Goal: Task Accomplishment & Management: Manage account settings

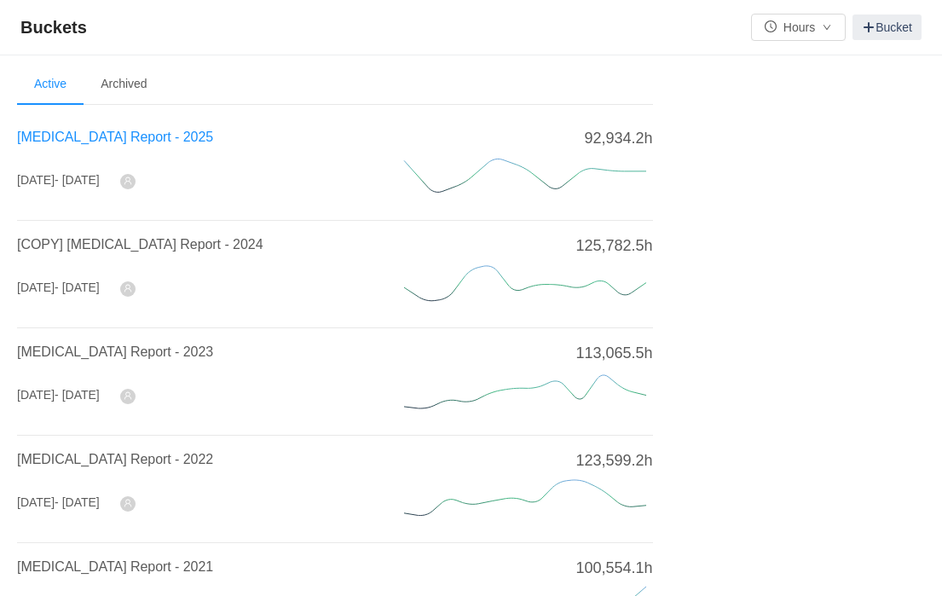
click at [85, 141] on span "[MEDICAL_DATA] Report - 2025" at bounding box center [115, 137] width 196 height 14
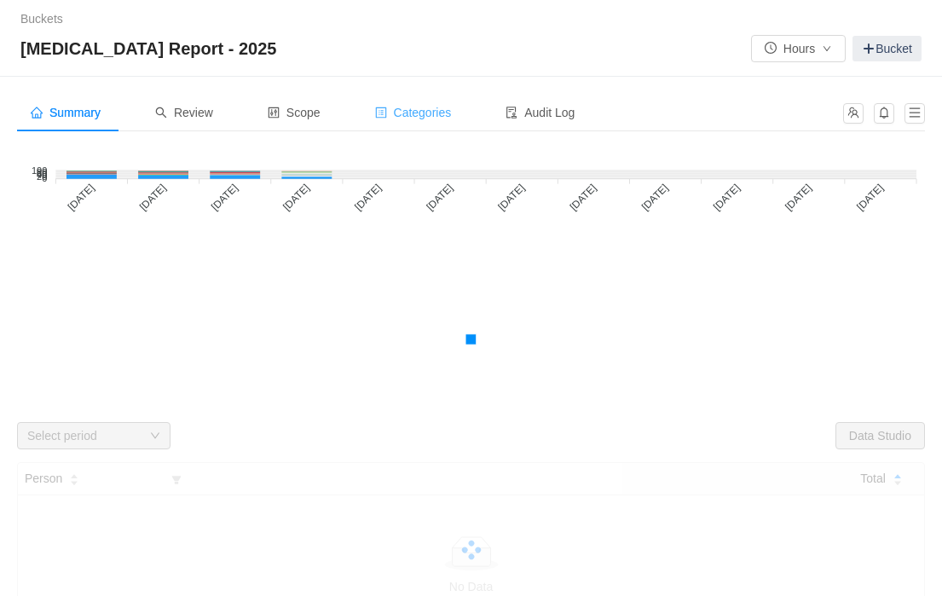
click at [454, 121] on div "Categories" at bounding box center [414, 113] width 104 height 38
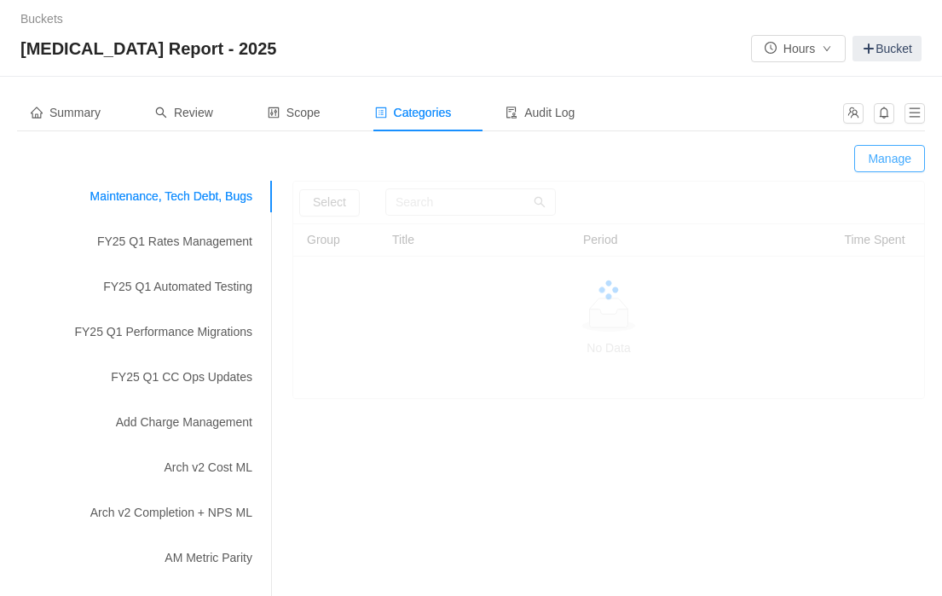
click at [886, 162] on button "Manage" at bounding box center [889, 158] width 71 height 27
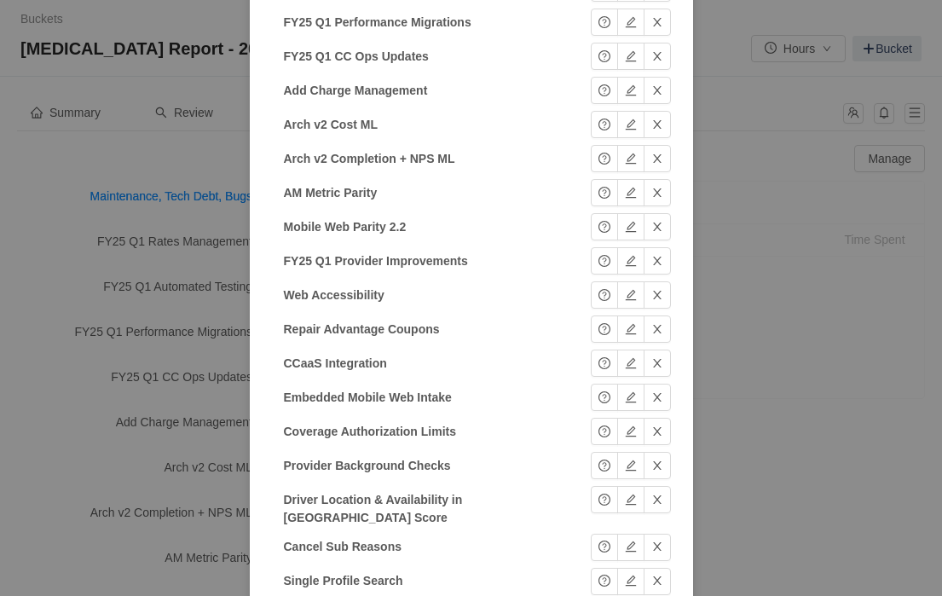
scroll to position [953, 0]
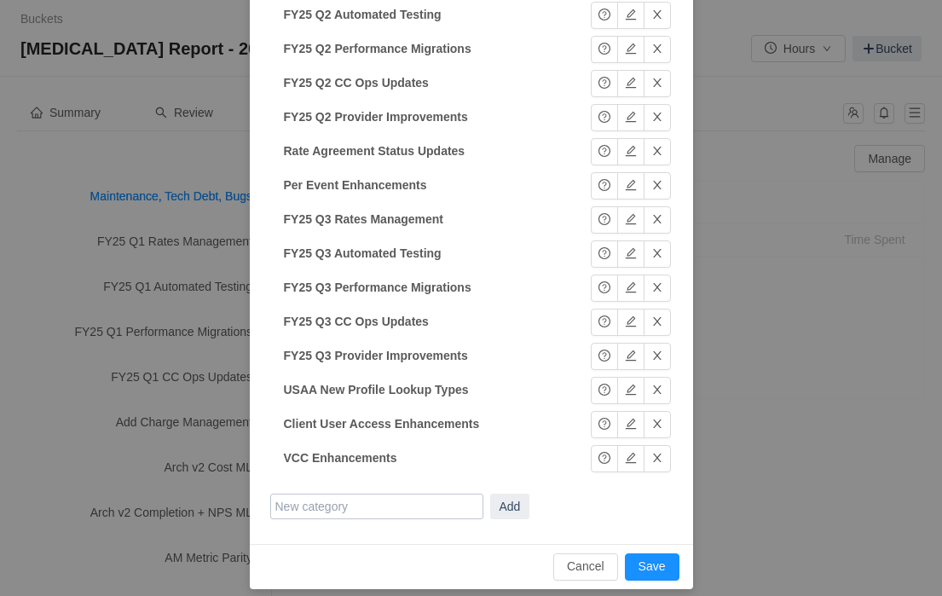
click at [364, 494] on input "text" at bounding box center [376, 507] width 213 height 26
paste input "FY25 Q3 Client API Improvements"
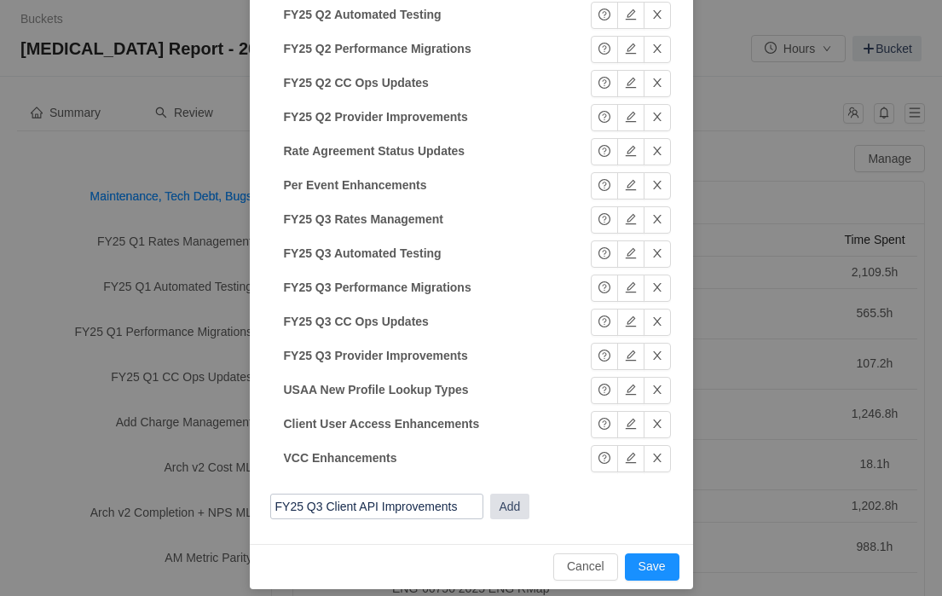
type input "FY25 Q3 Client API Improvements"
click at [510, 495] on button "Add" at bounding box center [510, 507] width 40 height 26
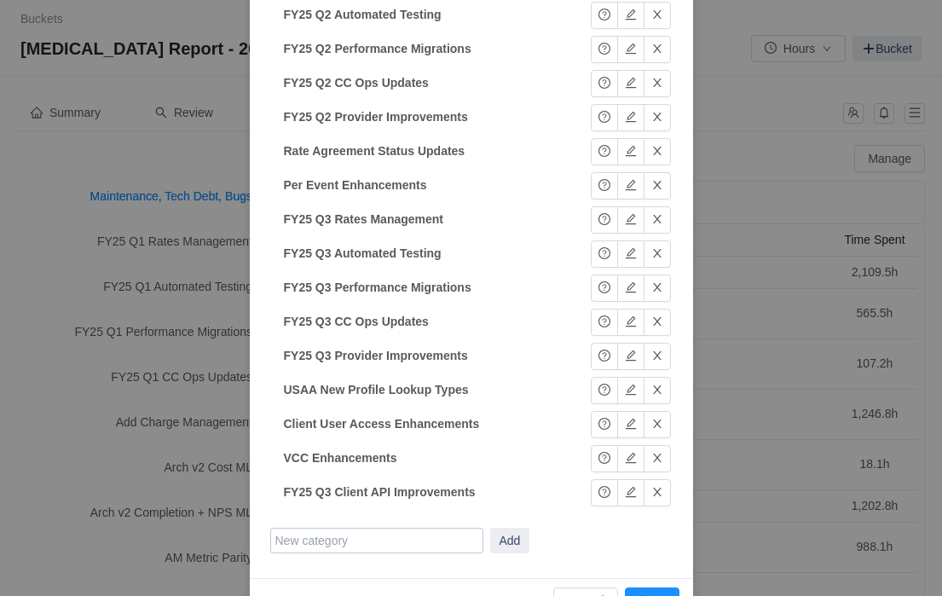
click at [406, 528] on input "text" at bounding box center [376, 541] width 213 height 26
paste input "Geocoding Reliability Enhancements"
type input "Geocoding Reliability Enhancements"
click at [518, 537] on button "Add" at bounding box center [510, 541] width 40 height 26
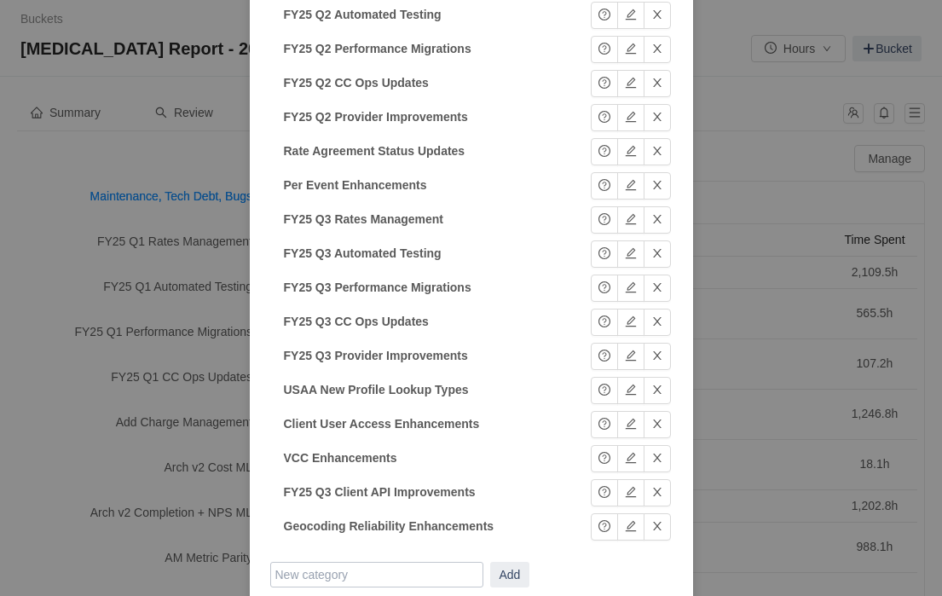
click at [48, 471] on div "Categories Maintenance, Tech Debt, Bugs Maintenance, Tech Debt, Bugs Okay FY25 …" at bounding box center [471, 298] width 942 height 596
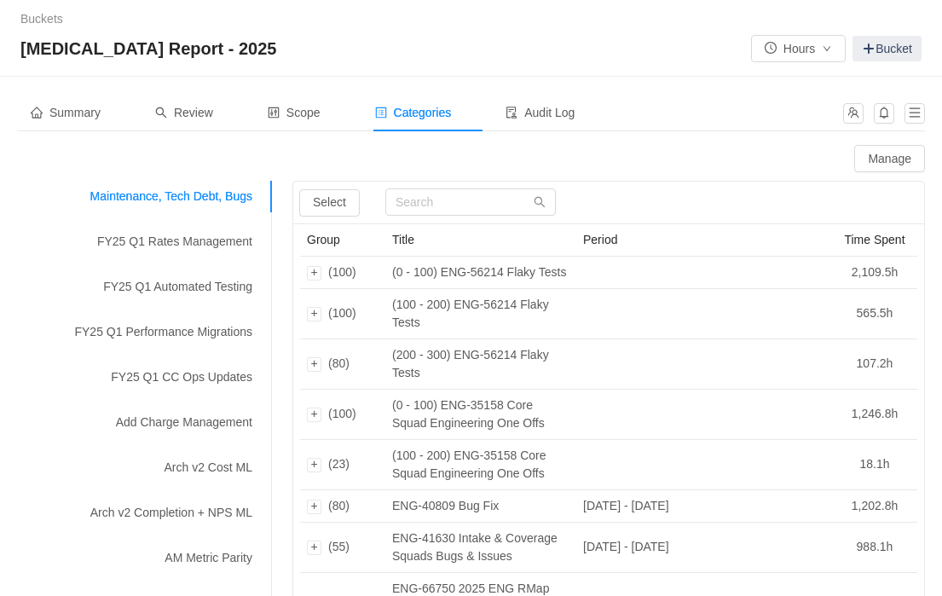
click at [202, 131] on div "Summary Review Scope Categories Audit Log" at bounding box center [471, 119] width 908 height 51
click at [203, 113] on span "Review" at bounding box center [184, 113] width 58 height 14
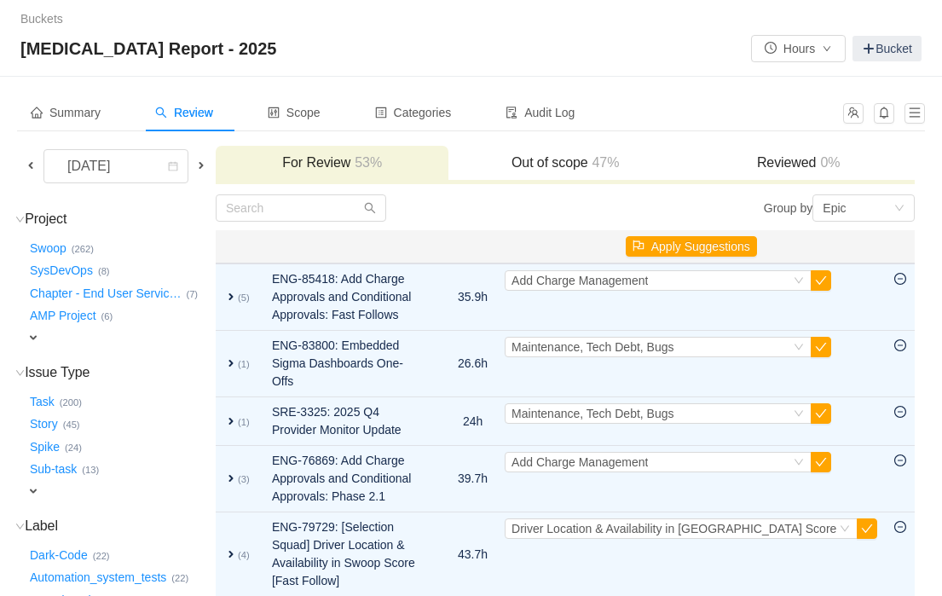
click at [32, 169] on span at bounding box center [31, 166] width 14 height 14
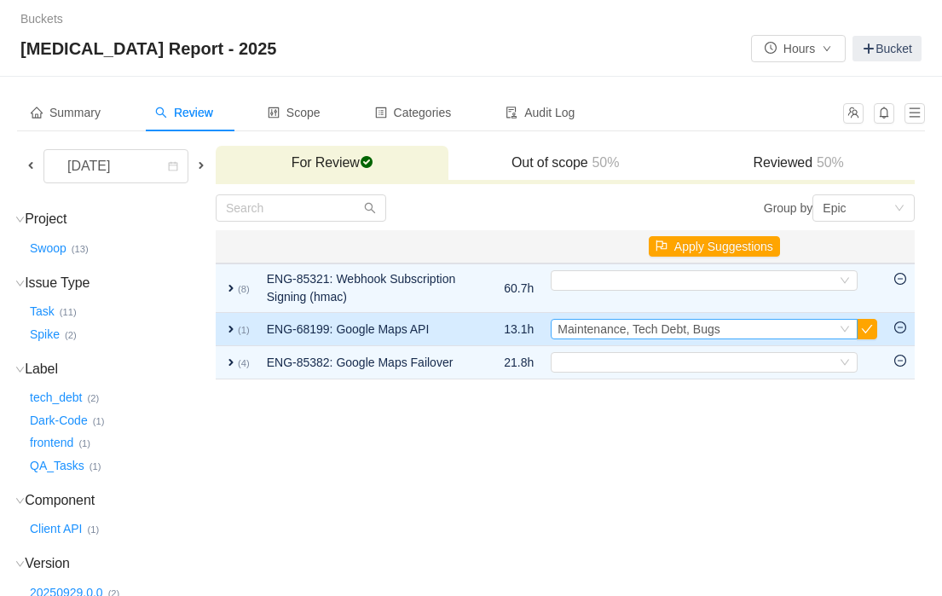
click at [625, 327] on span "Maintenance, Tech Debt, Bugs" at bounding box center [639, 329] width 162 height 14
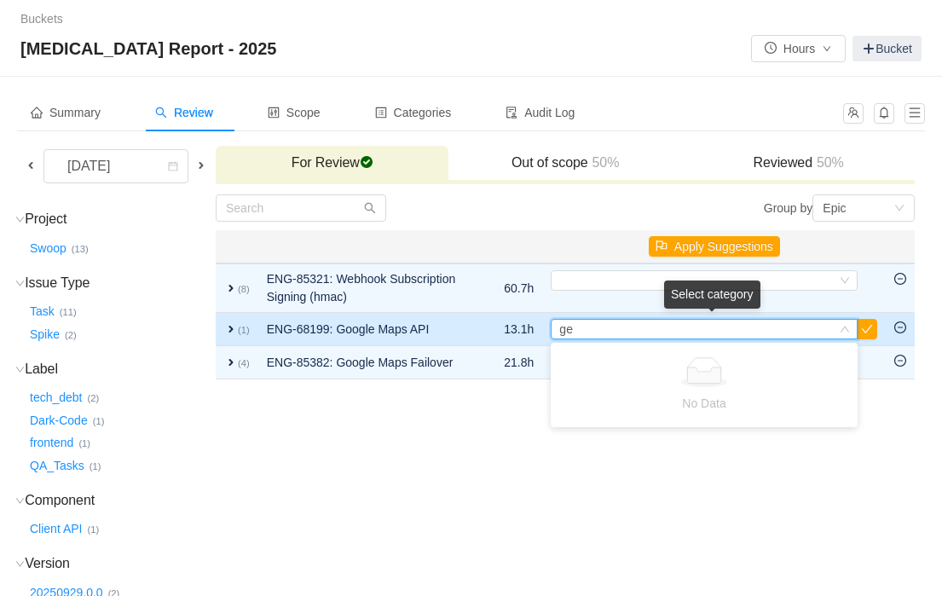
type input "g"
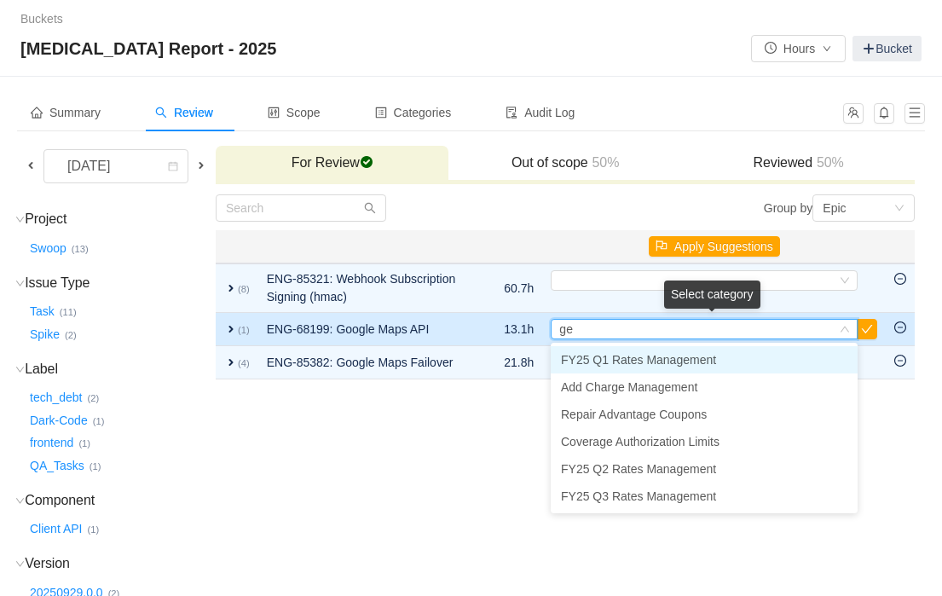
type input "g"
type input "G"
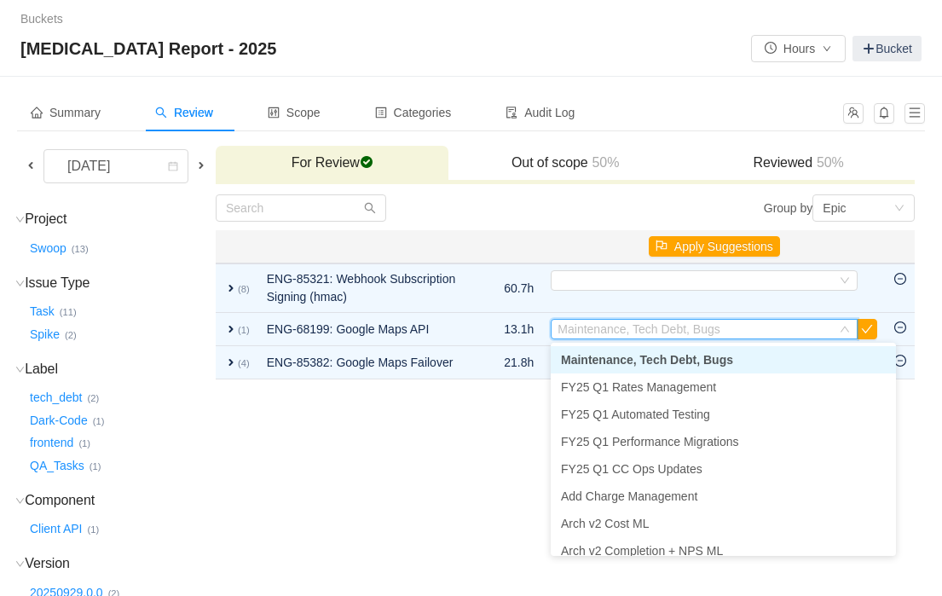
click at [476, 471] on td "Group by Epic You will see tickets here after they were marked as out of scope …" at bounding box center [565, 472] width 701 height 557
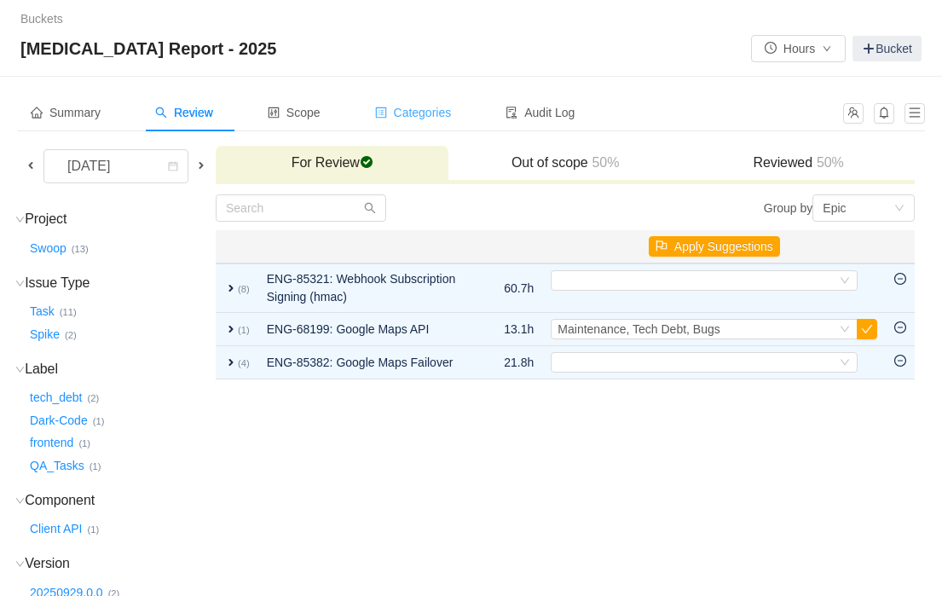
click at [438, 110] on span "Categories" at bounding box center [413, 113] width 77 height 14
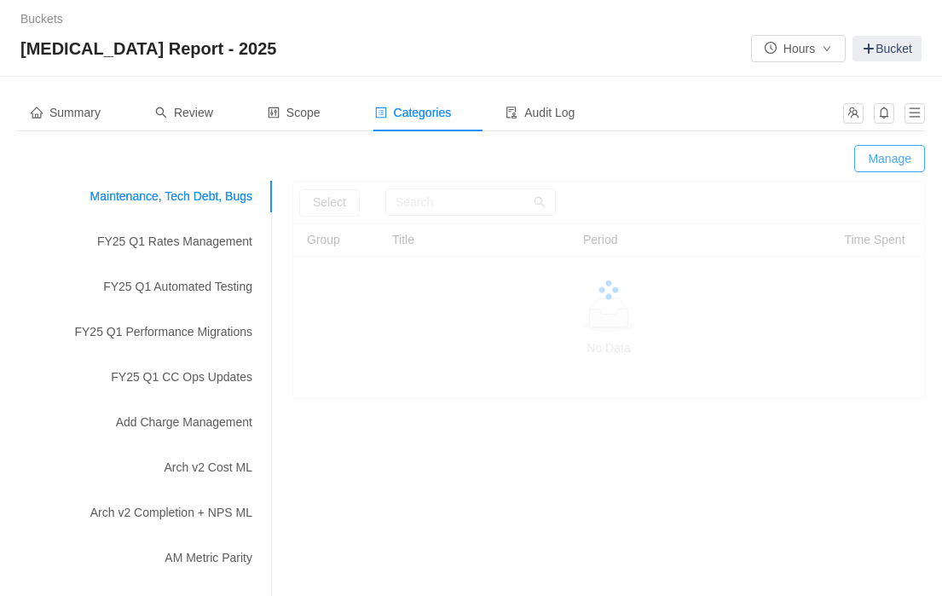
click at [905, 158] on button "Manage" at bounding box center [889, 158] width 71 height 27
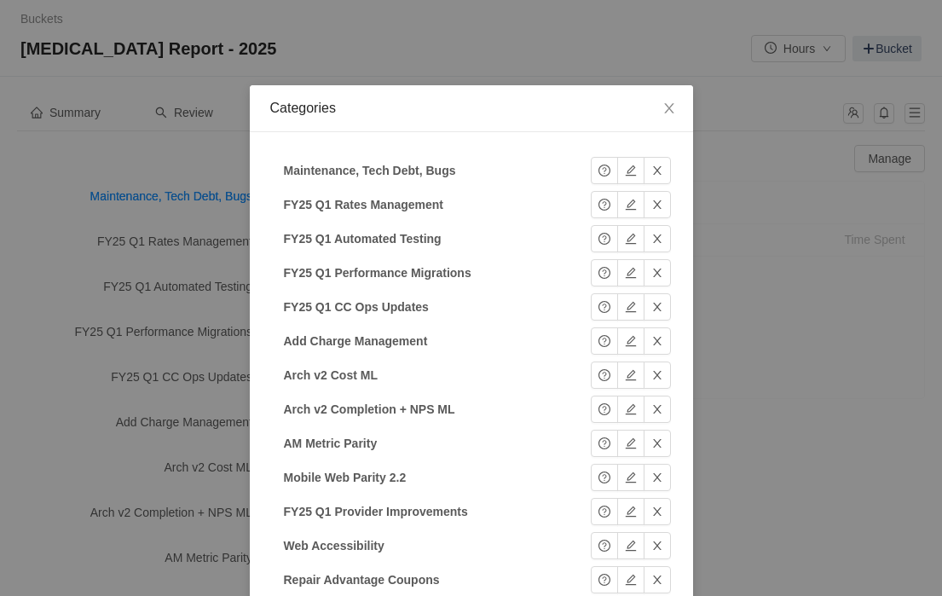
scroll to position [953, 0]
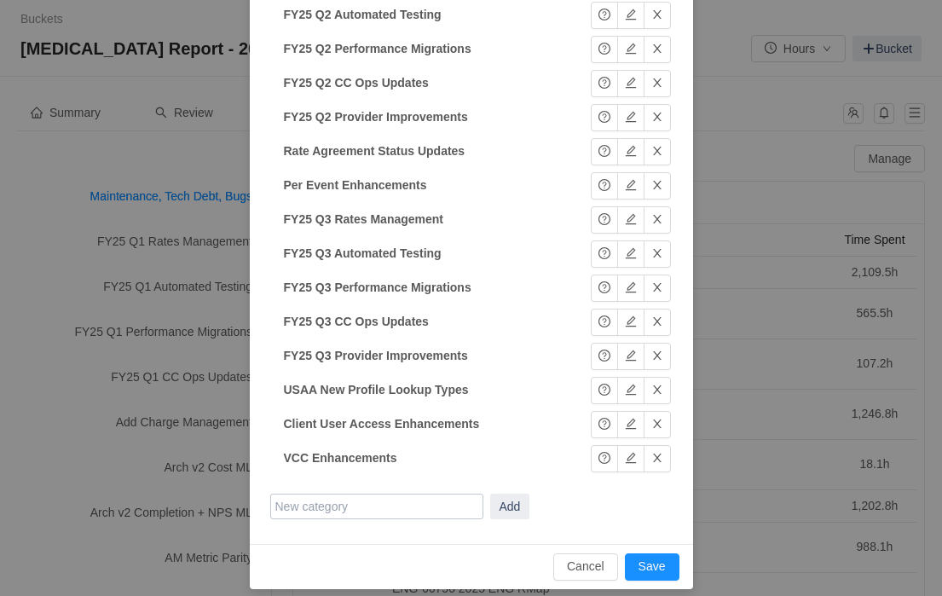
click at [398, 494] on input "text" at bounding box center [376, 507] width 213 height 26
paste input "Geocoding Reliability Enhancements"
type input "Geocoding Reliability Enhancements"
drag, startPoint x: 512, startPoint y: 498, endPoint x: 502, endPoint y: 507, distance: 13.9
click at [512, 498] on button "Add" at bounding box center [510, 507] width 40 height 26
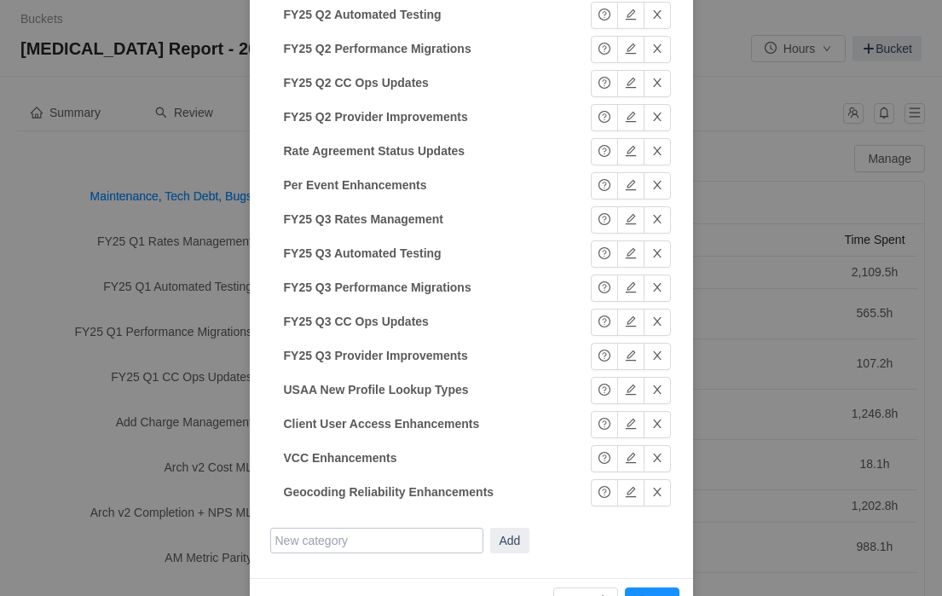
click at [348, 528] on input "text" at bounding box center [376, 541] width 213 height 26
paste input "FY25 Q3 Client API Improvements"
type input "FY25 Q3 Client API Improvements"
click at [509, 529] on button "Add" at bounding box center [510, 541] width 40 height 26
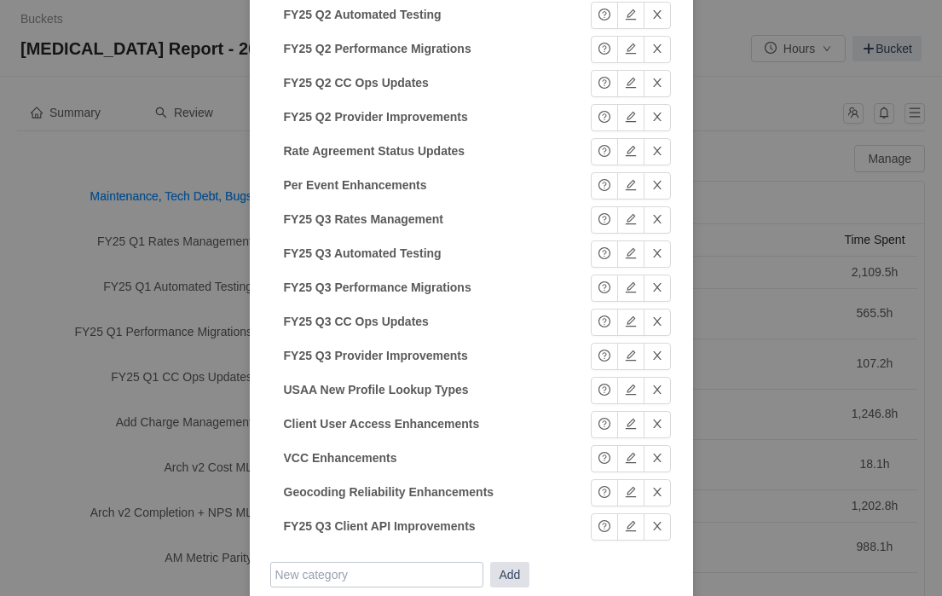
scroll to position [1021, 0]
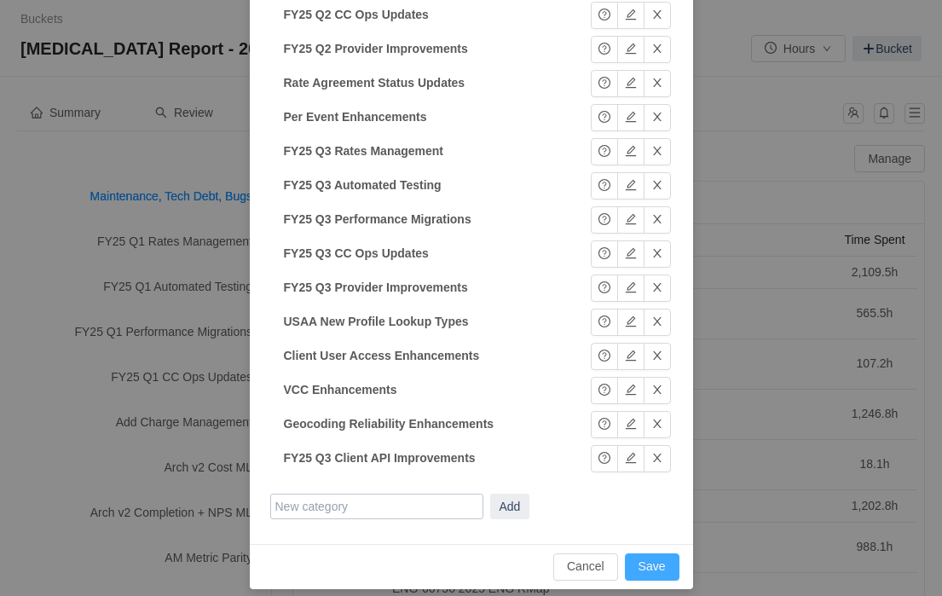
click at [657, 553] on button "Save" at bounding box center [652, 566] width 55 height 27
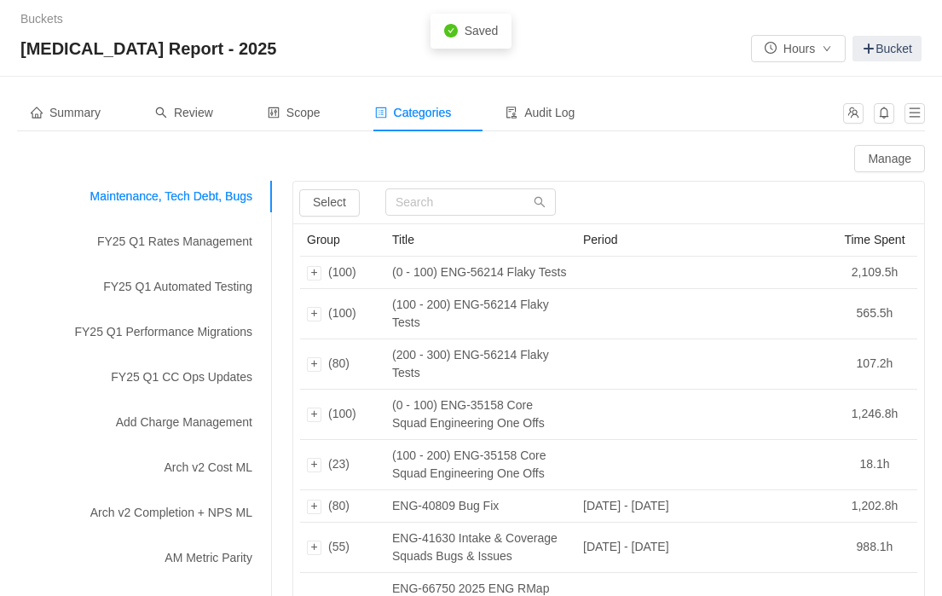
click at [200, 107] on span "Review" at bounding box center [184, 113] width 58 height 14
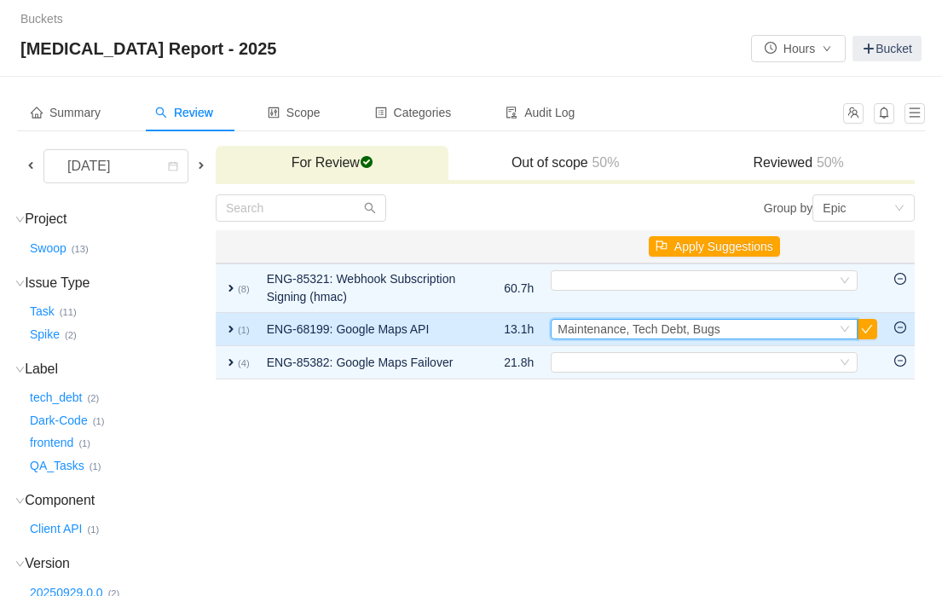
click at [696, 337] on div "Maintenance, Tech Debt, Bugs" at bounding box center [639, 329] width 162 height 19
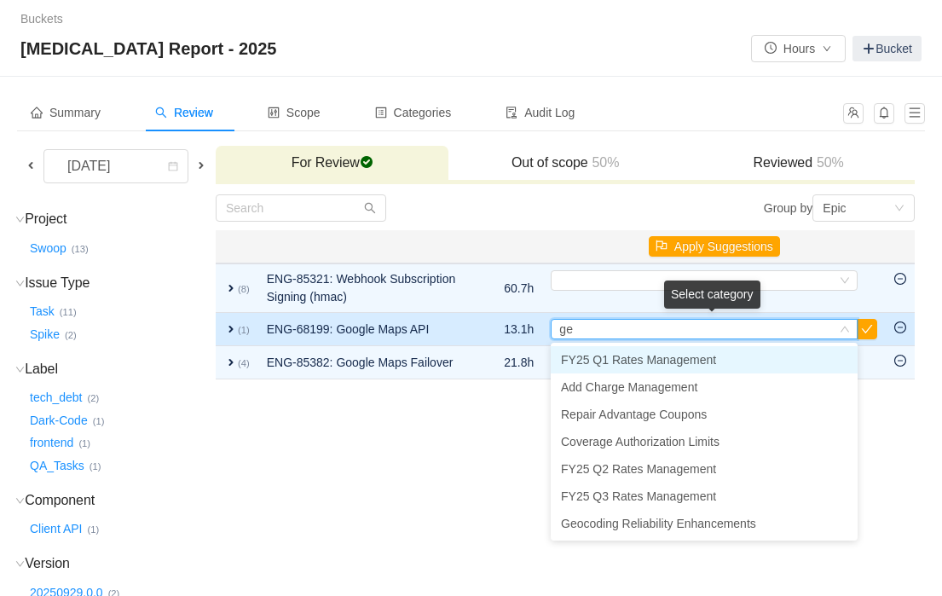
type input "geo"
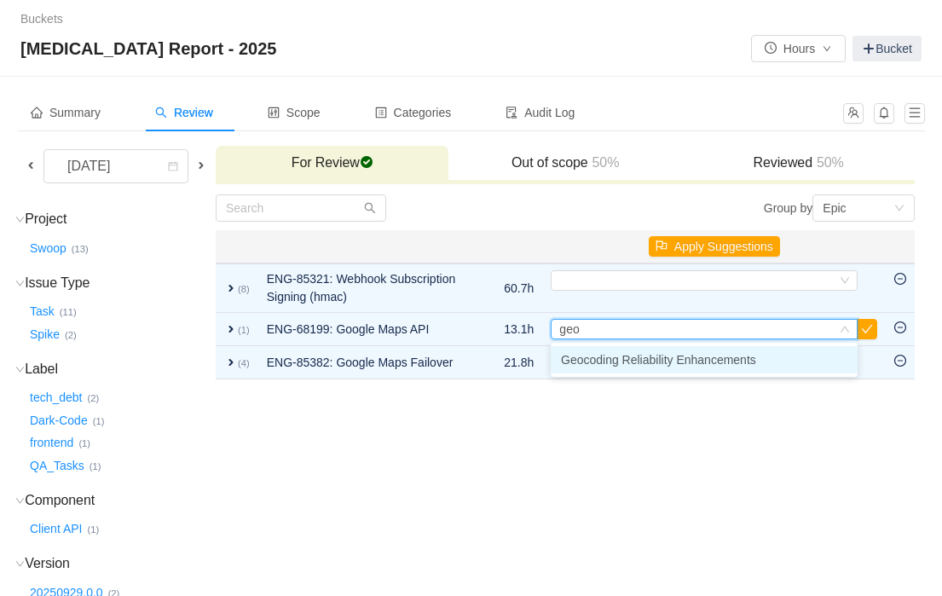
click at [663, 364] on span "Geocoding Reliability Enhancements" at bounding box center [658, 360] width 195 height 14
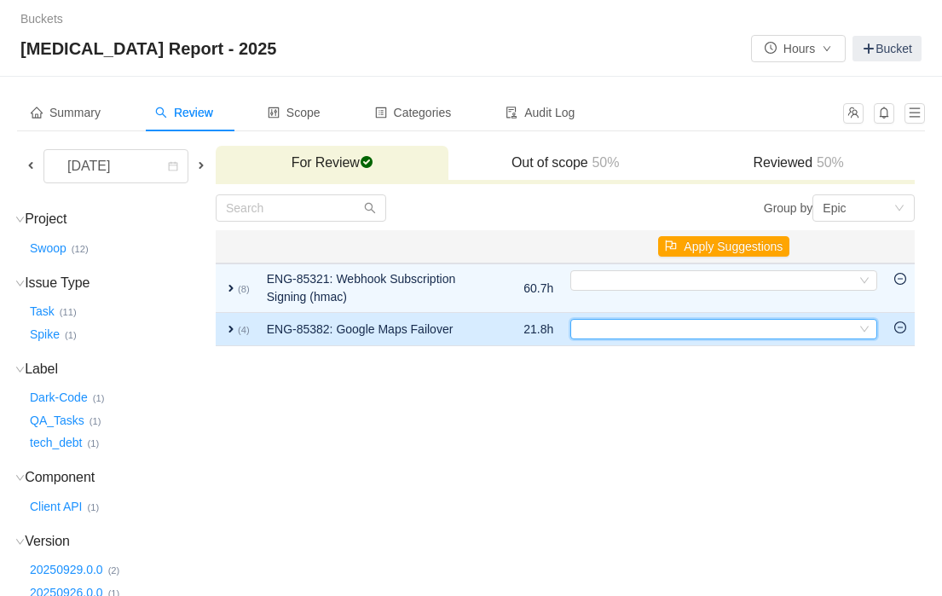
click at [599, 324] on div "Select" at bounding box center [716, 329] width 279 height 19
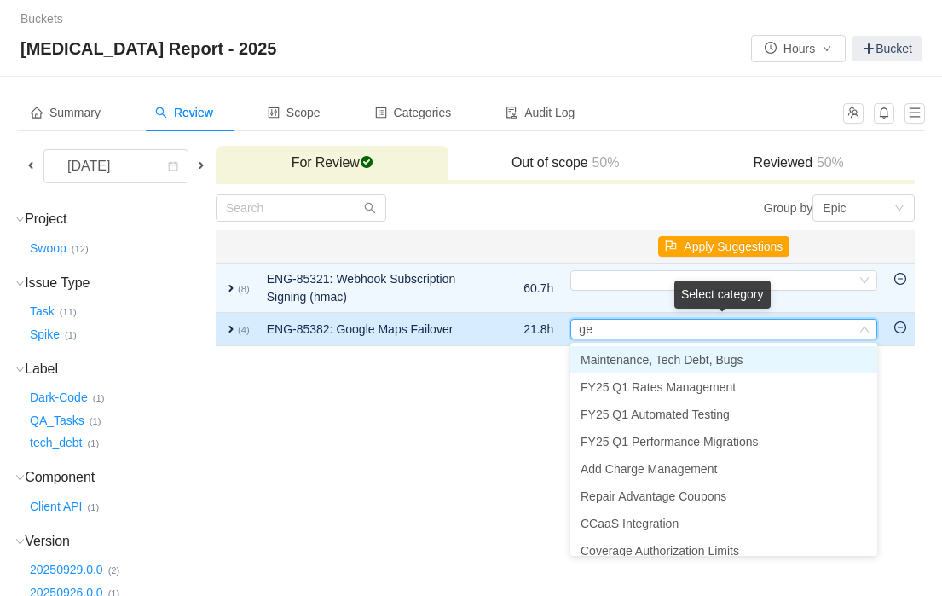
type input "geo"
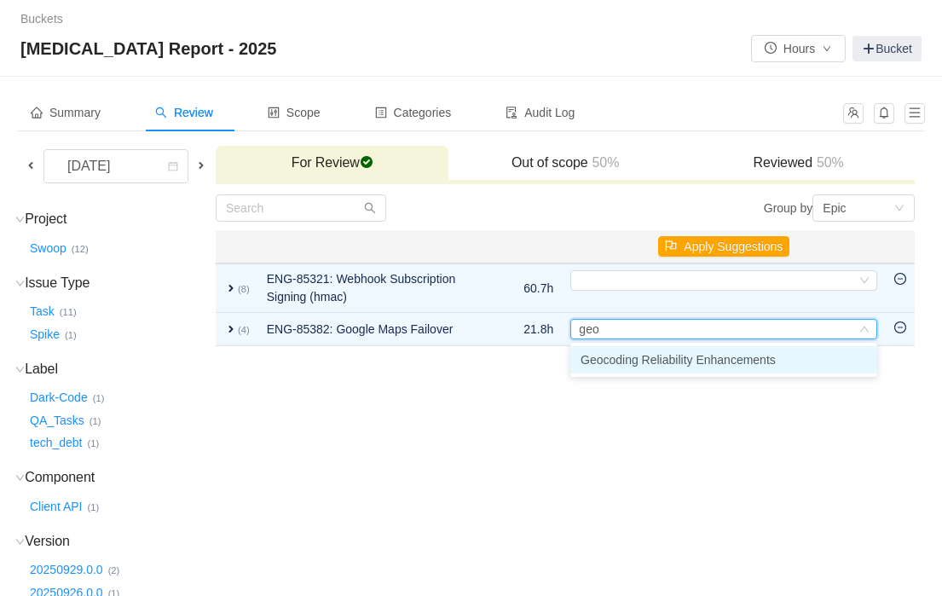
click at [602, 362] on span "Geocoding Reliability Enhancements" at bounding box center [678, 360] width 195 height 14
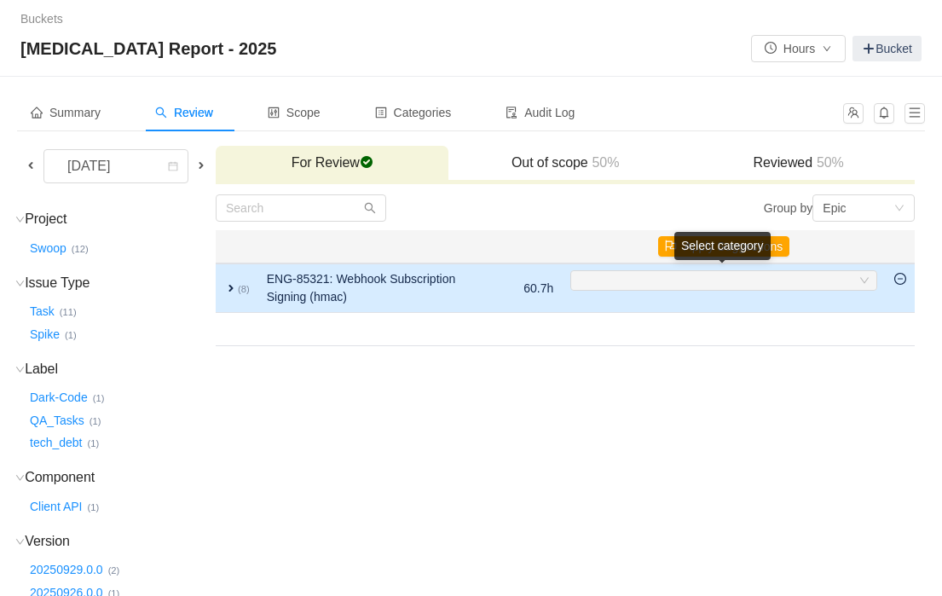
click at [625, 281] on div "Select" at bounding box center [716, 280] width 279 height 19
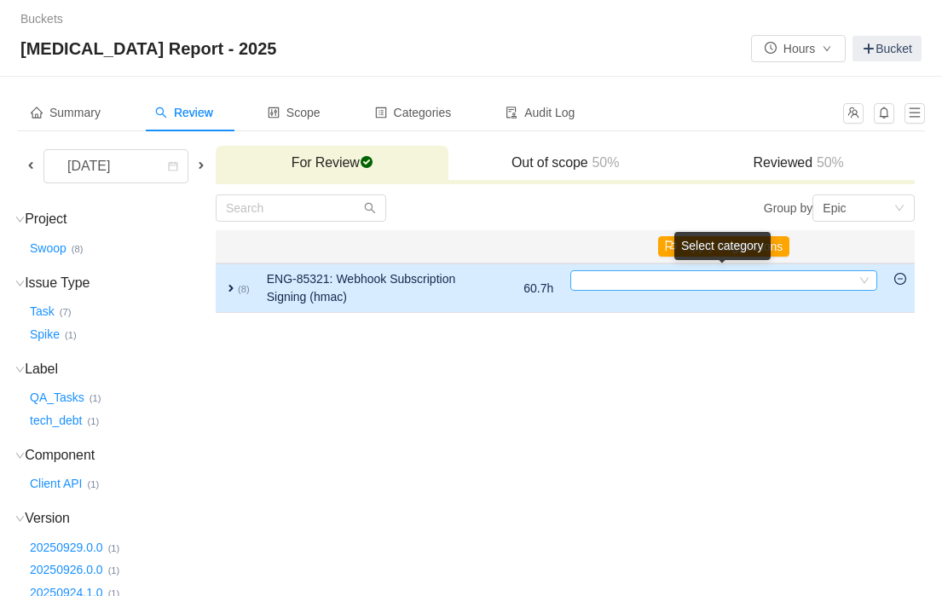
click at [620, 281] on div "Select" at bounding box center [716, 280] width 279 height 19
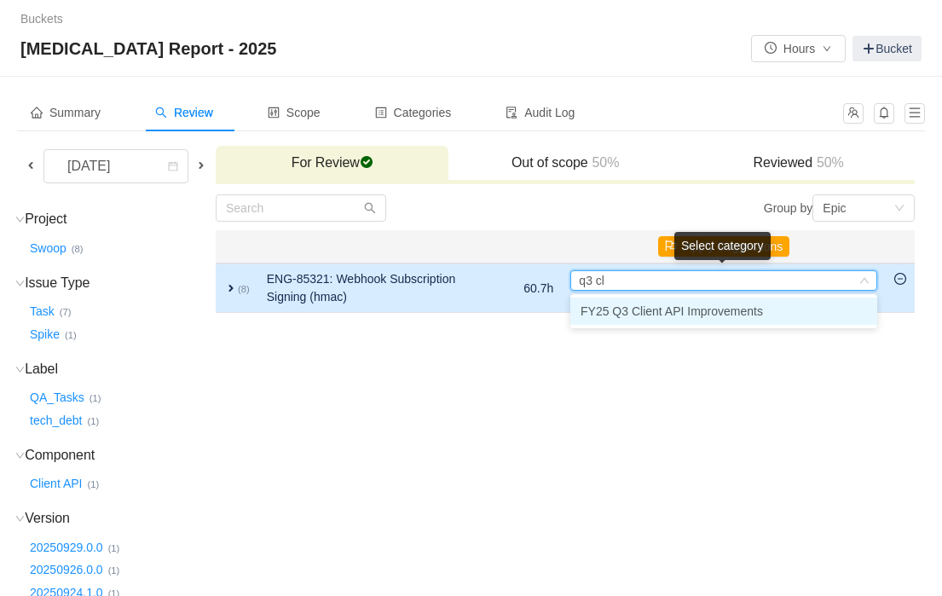
type input "q3 cli"
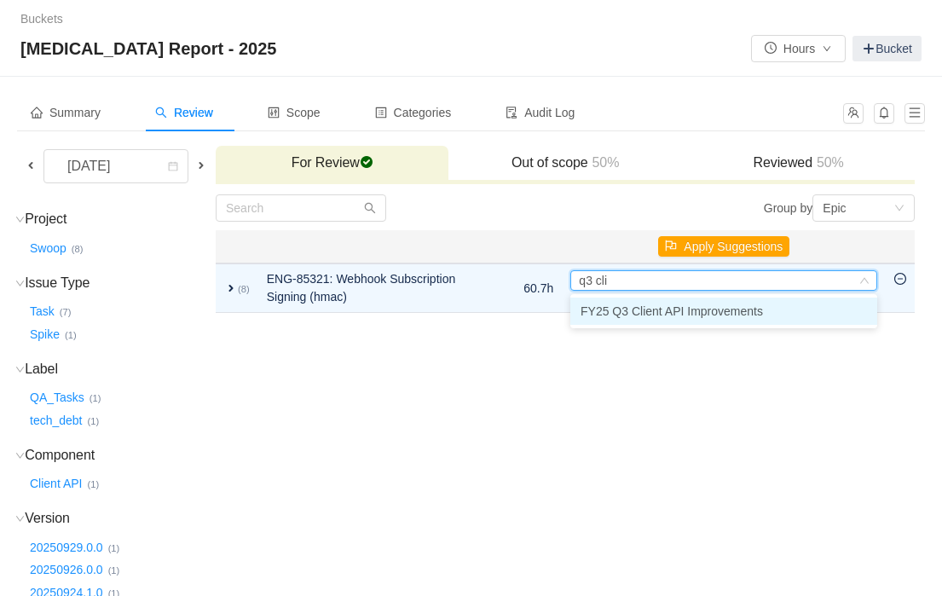
click at [647, 313] on span "FY25 Q3 Client API Improvements" at bounding box center [672, 311] width 182 height 14
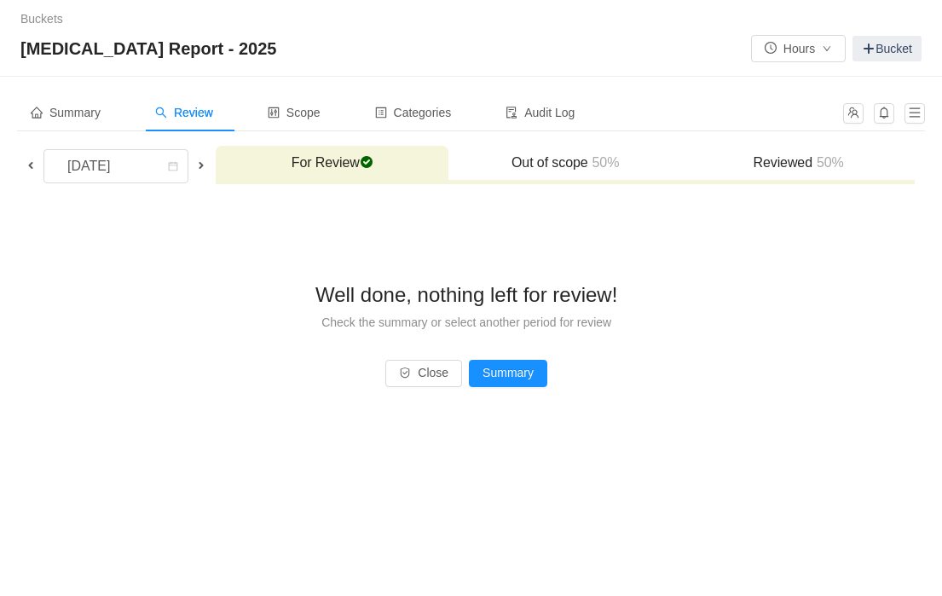
click at [803, 168] on h3 "Reviewed 50%" at bounding box center [799, 162] width 216 height 17
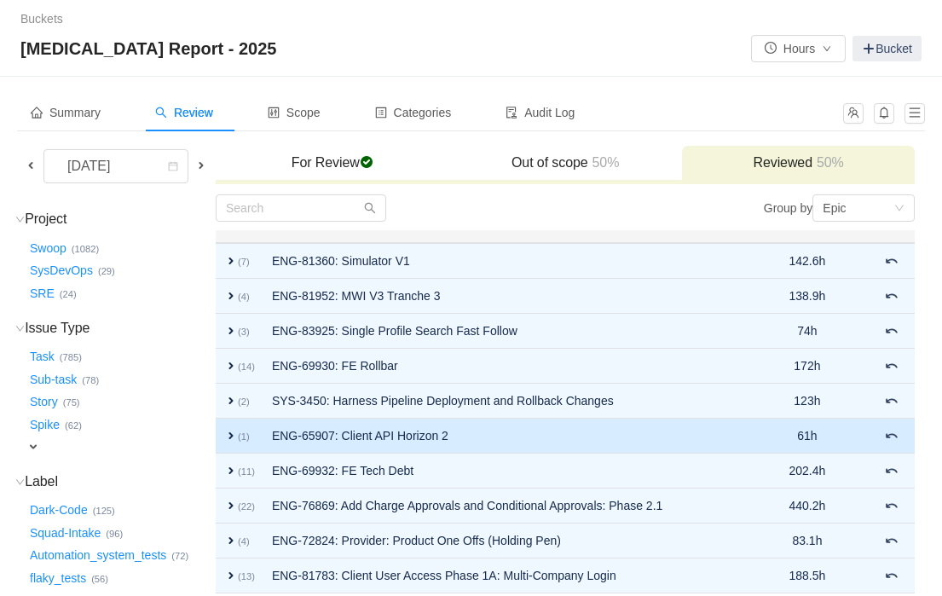
click at [238, 433] on span "expand" at bounding box center [231, 436] width 14 height 14
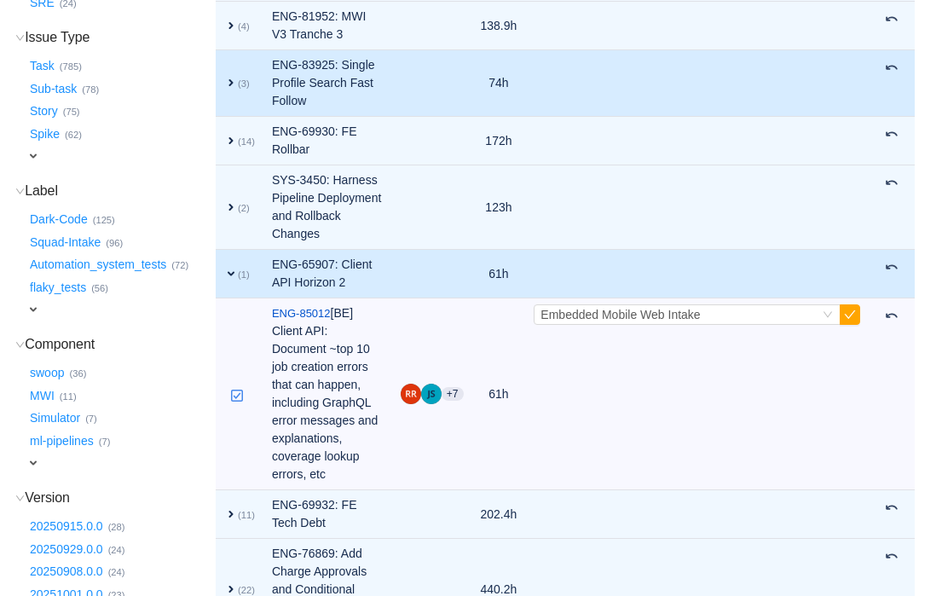
scroll to position [457, 0]
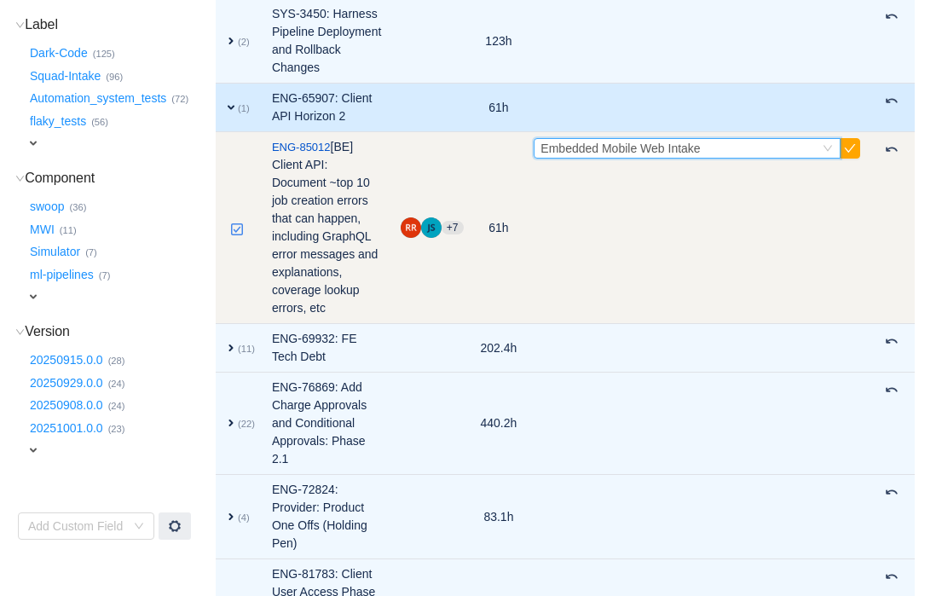
click at [758, 158] on div "Select Embedded Mobile Web Intake" at bounding box center [680, 148] width 279 height 19
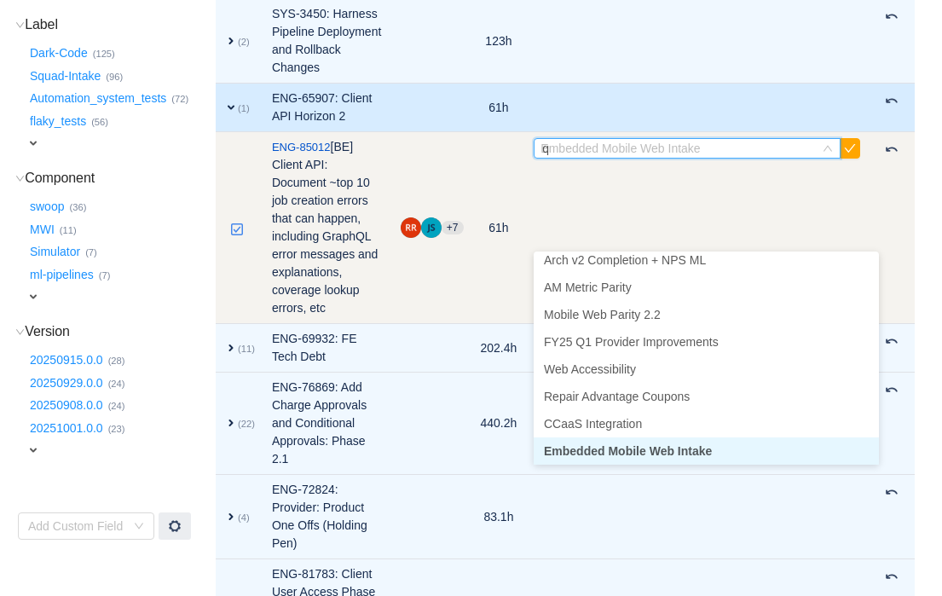
scroll to position [3, 0]
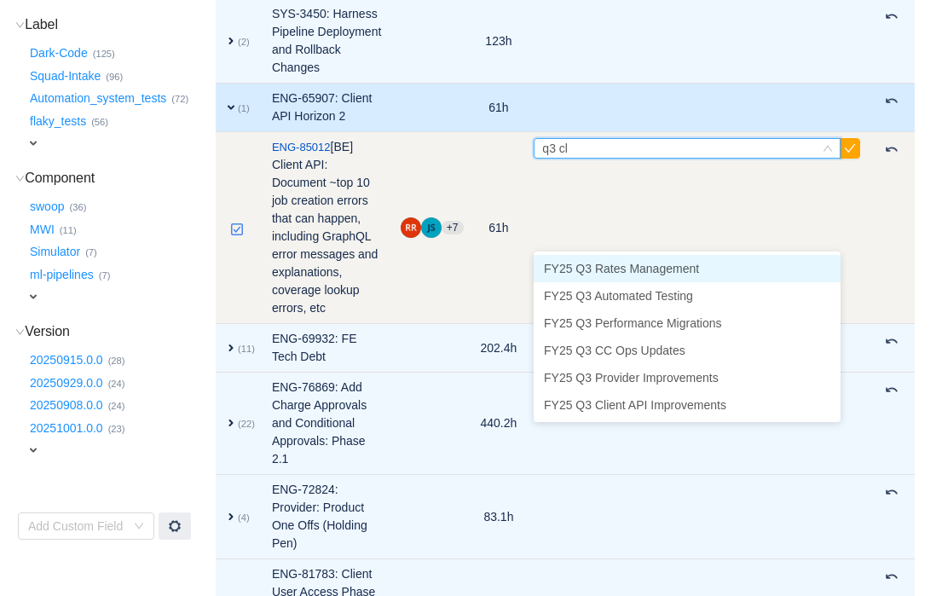
type input "q3 cli"
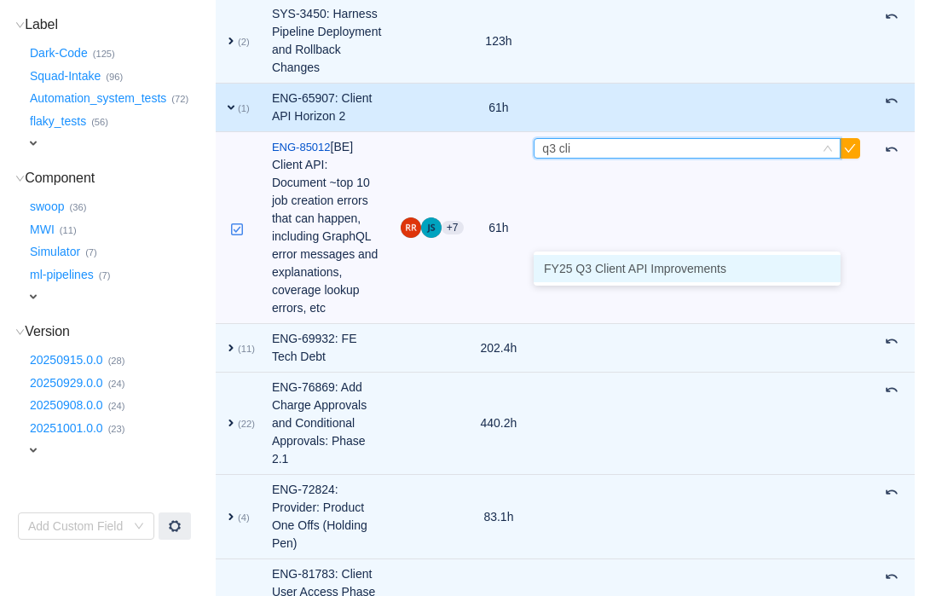
click at [741, 268] on li "FY25 Q3 Client API Improvements" at bounding box center [687, 268] width 307 height 27
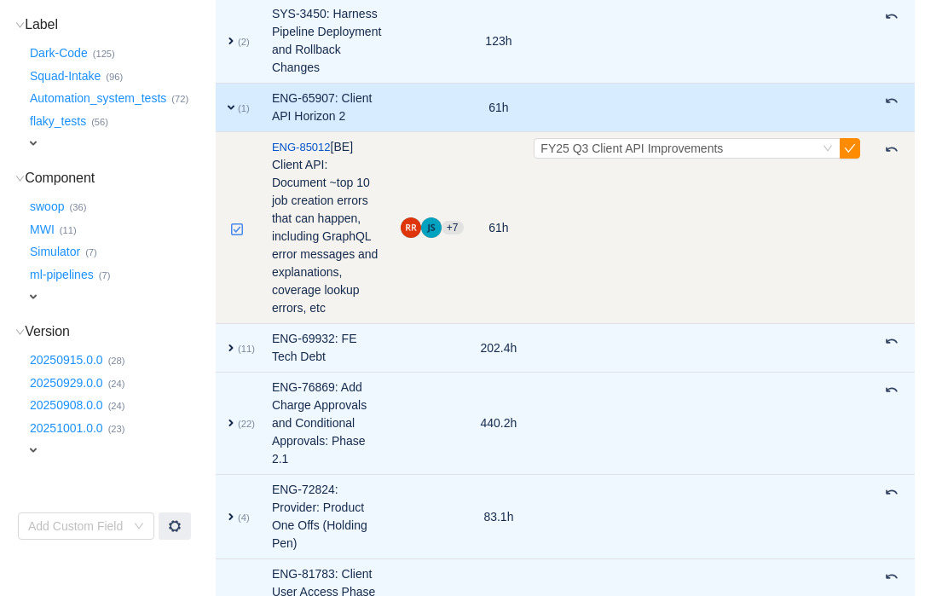
click at [852, 159] on button "button" at bounding box center [850, 148] width 20 height 20
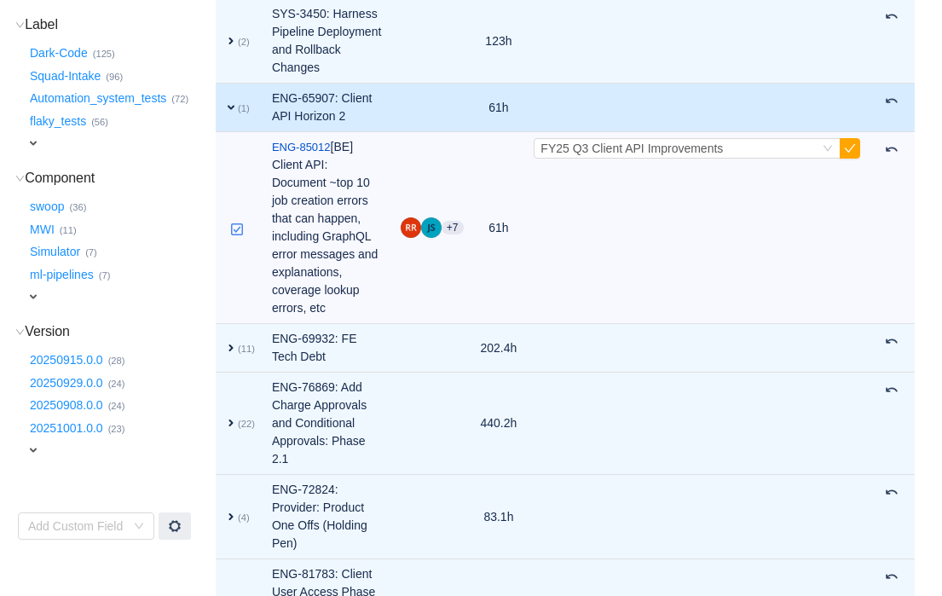
click at [238, 114] on span "expand" at bounding box center [231, 108] width 14 height 14
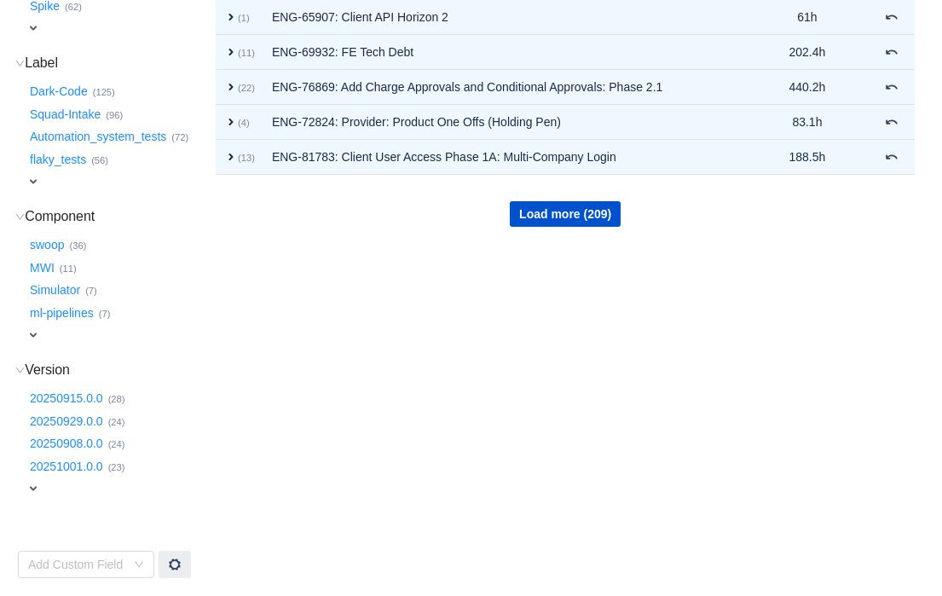
scroll to position [418, 0]
click at [594, 221] on button "Load more (209)" at bounding box center [565, 215] width 111 height 26
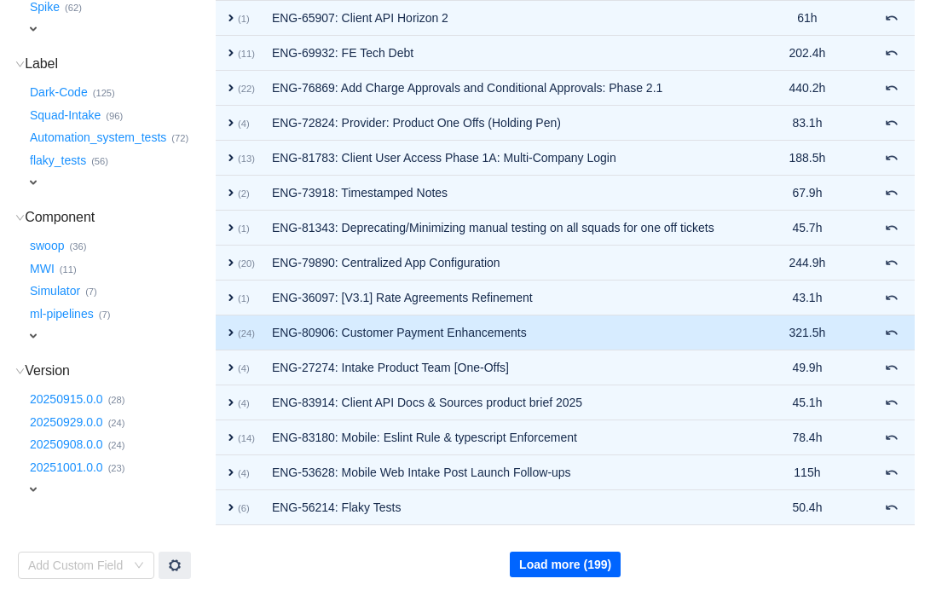
scroll to position [431, 0]
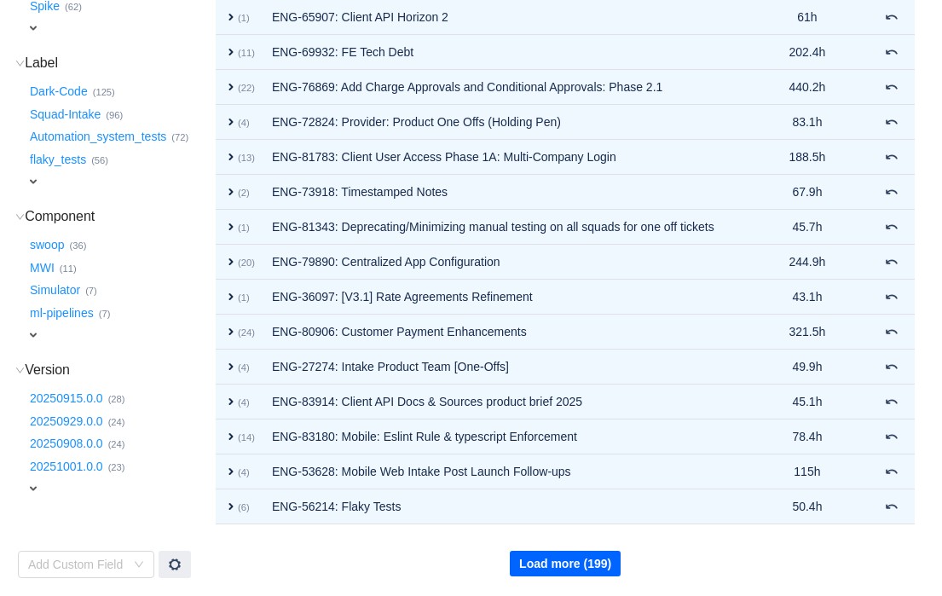
click at [587, 576] on button "Load more (199)" at bounding box center [565, 564] width 111 height 26
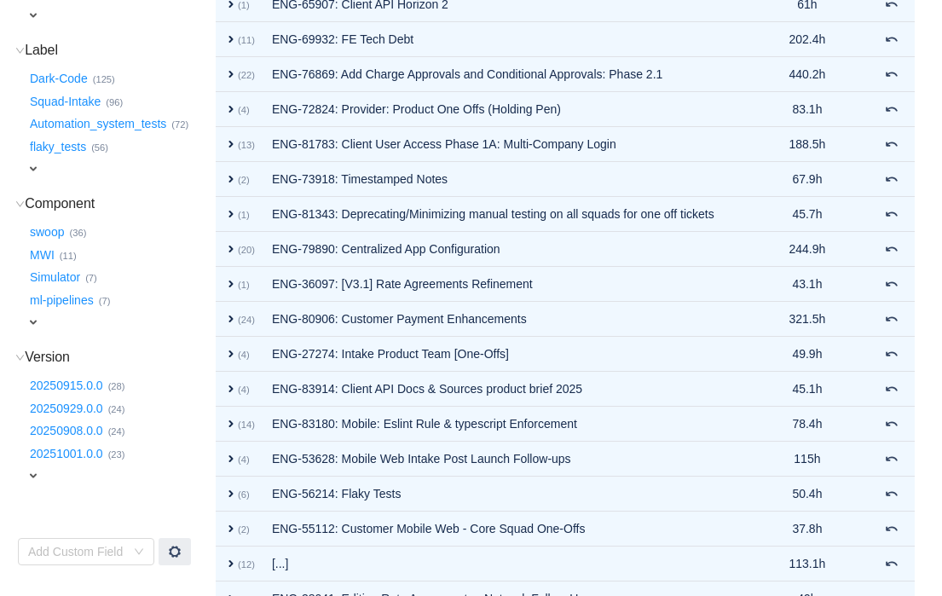
scroll to position [795, 0]
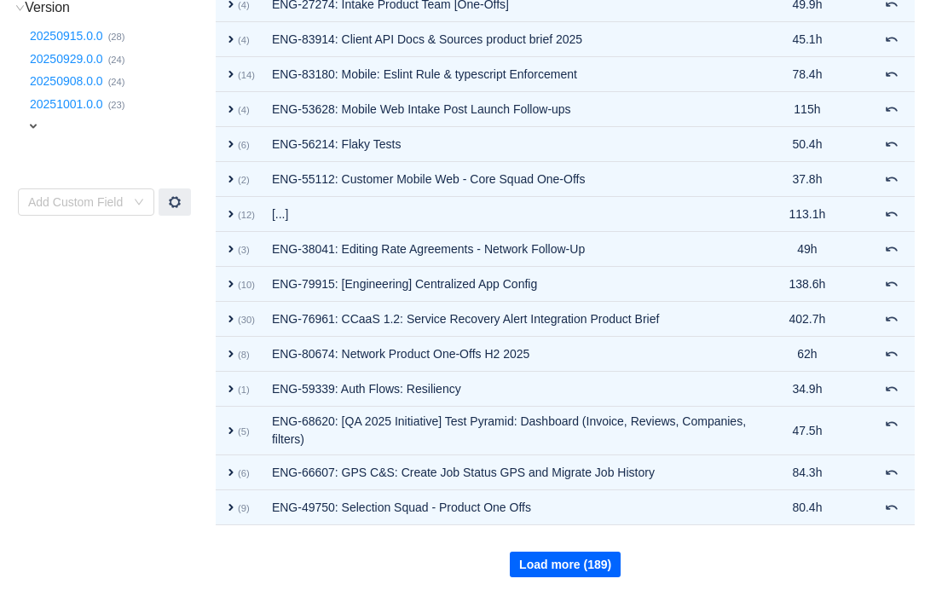
click at [589, 571] on button "Load more (189)" at bounding box center [565, 565] width 111 height 26
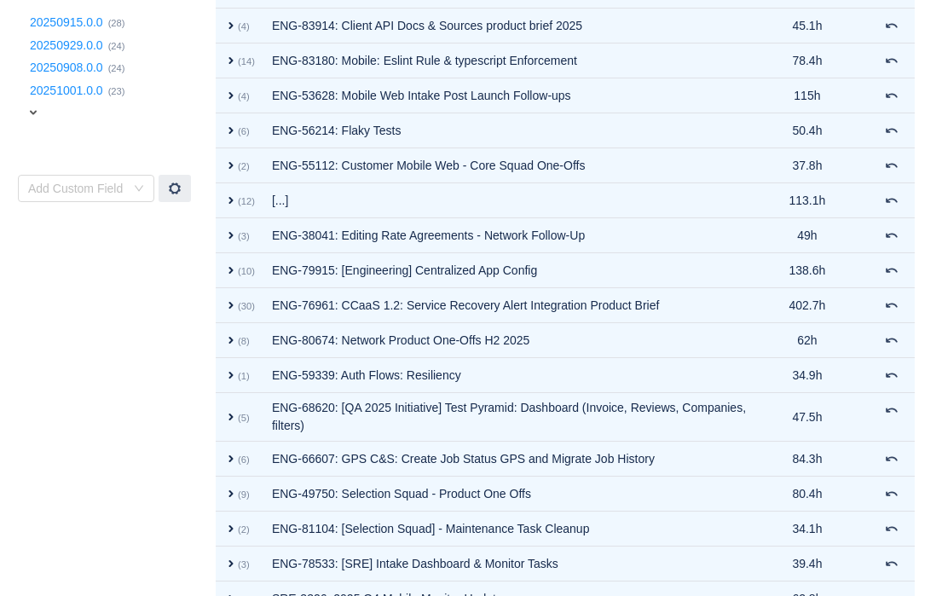
scroll to position [1144, 0]
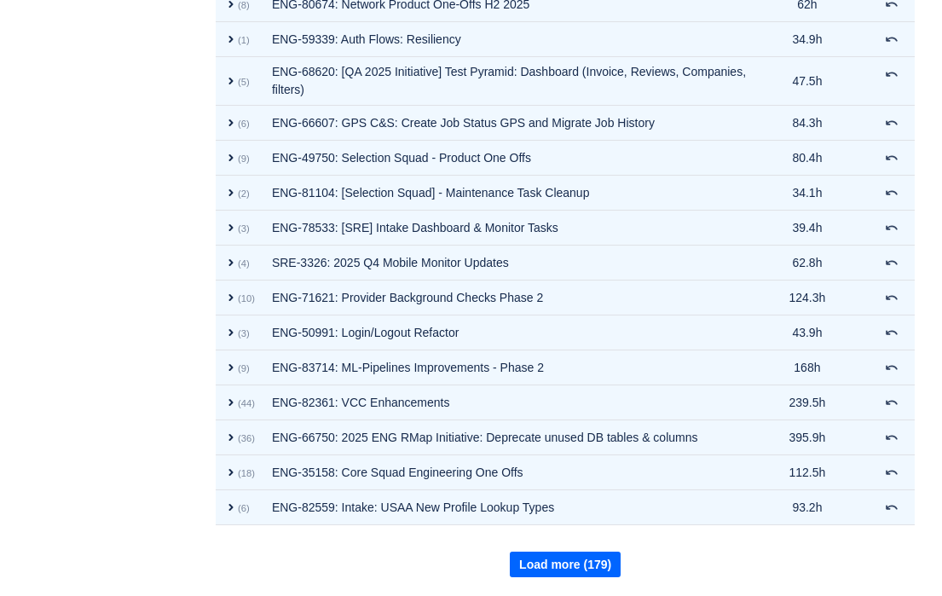
click at [587, 563] on button "Load more (179)" at bounding box center [565, 565] width 111 height 26
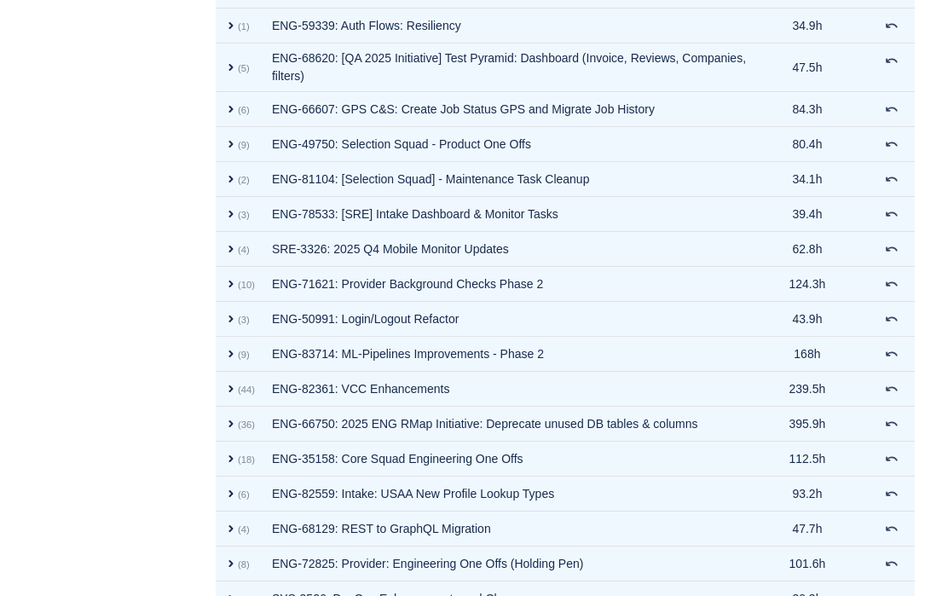
scroll to position [1507, 0]
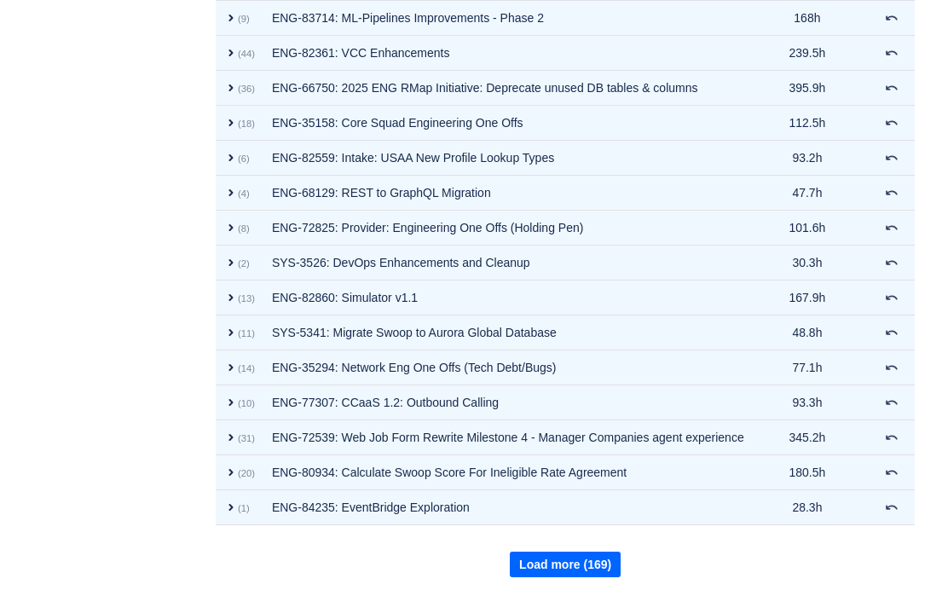
click at [599, 567] on button "Load more (169)" at bounding box center [565, 565] width 111 height 26
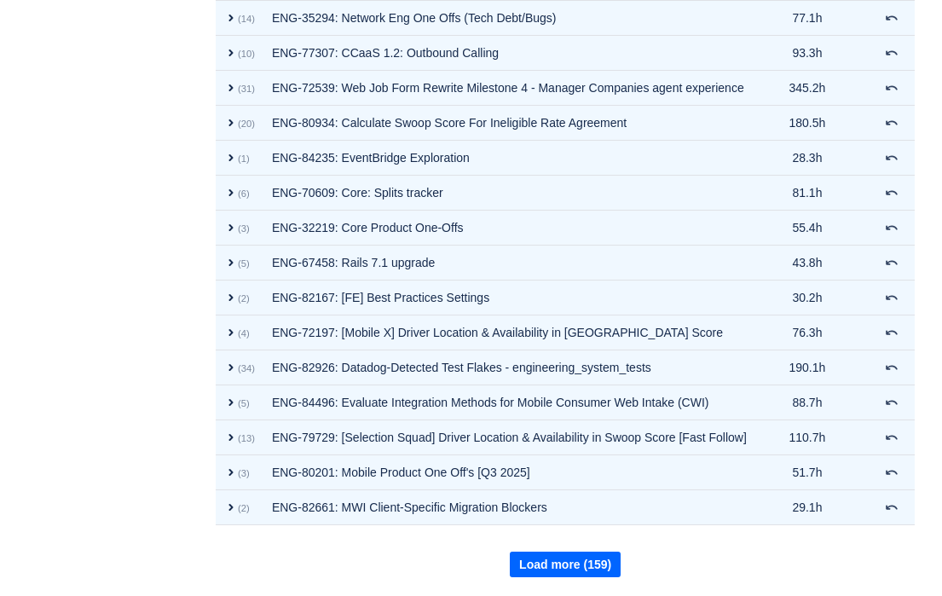
click at [611, 563] on button "Load more (159)" at bounding box center [565, 565] width 111 height 26
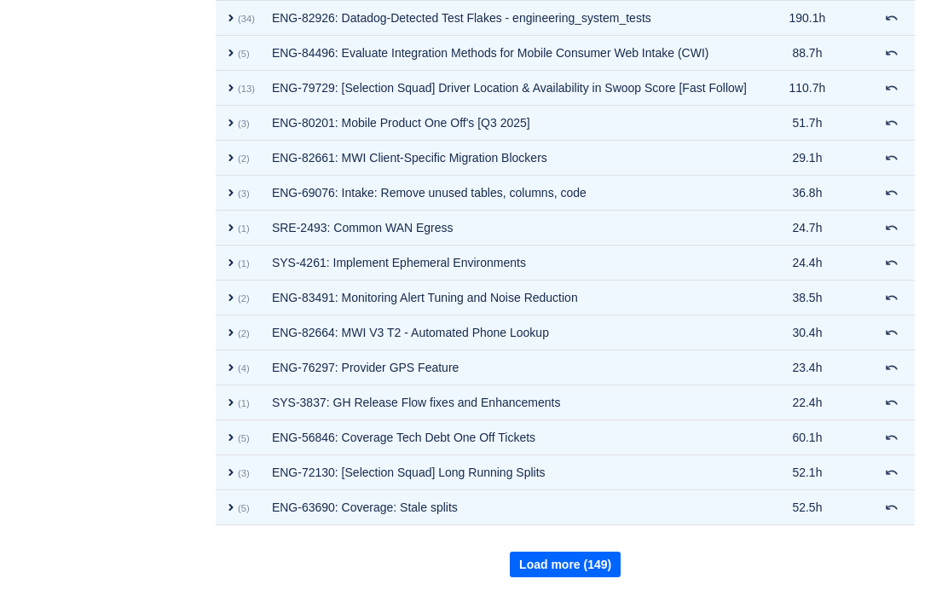
click at [593, 564] on button "Load more (149)" at bounding box center [565, 565] width 111 height 26
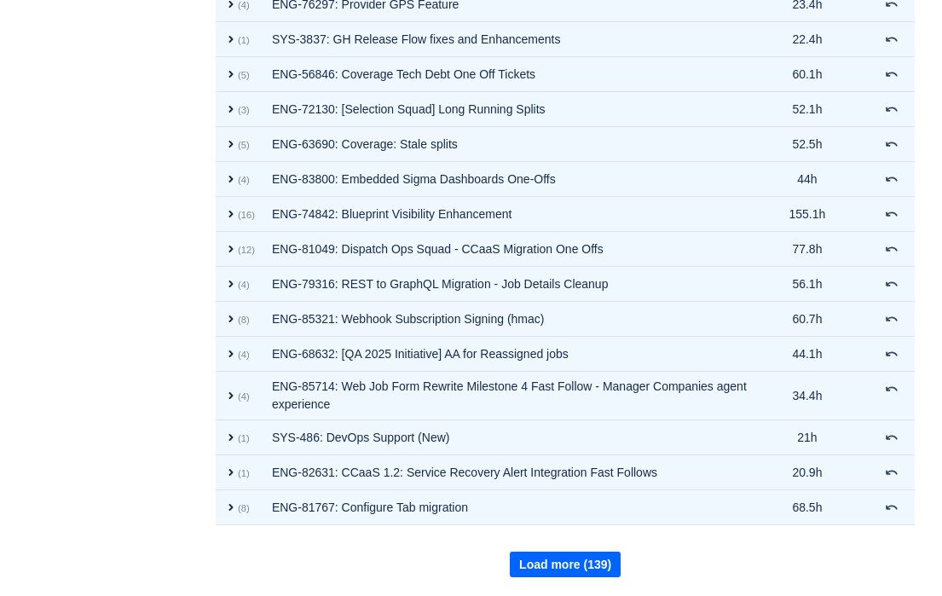
click at [599, 561] on button "Load more (139)" at bounding box center [565, 565] width 111 height 26
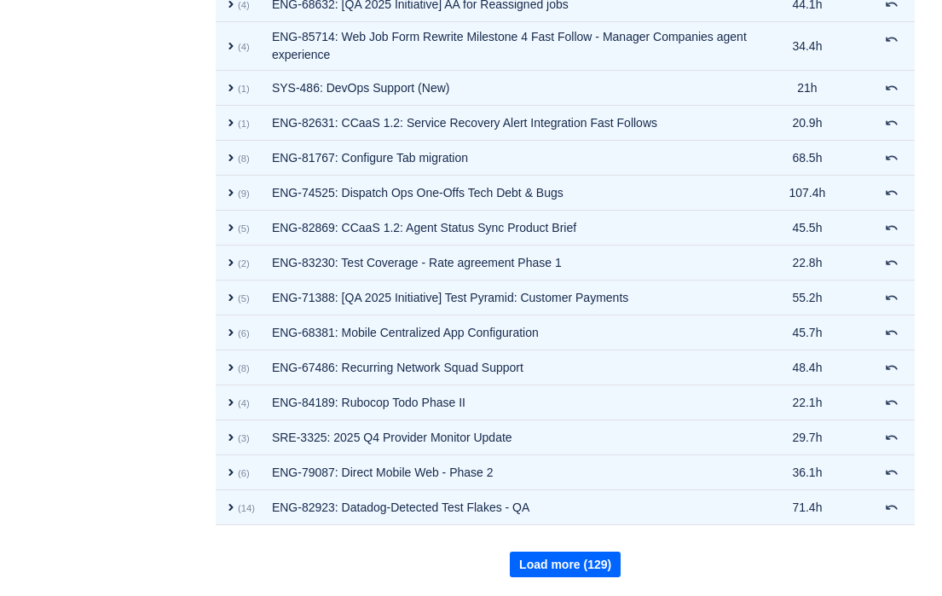
click at [604, 561] on button "Load more (129)" at bounding box center [565, 565] width 111 height 26
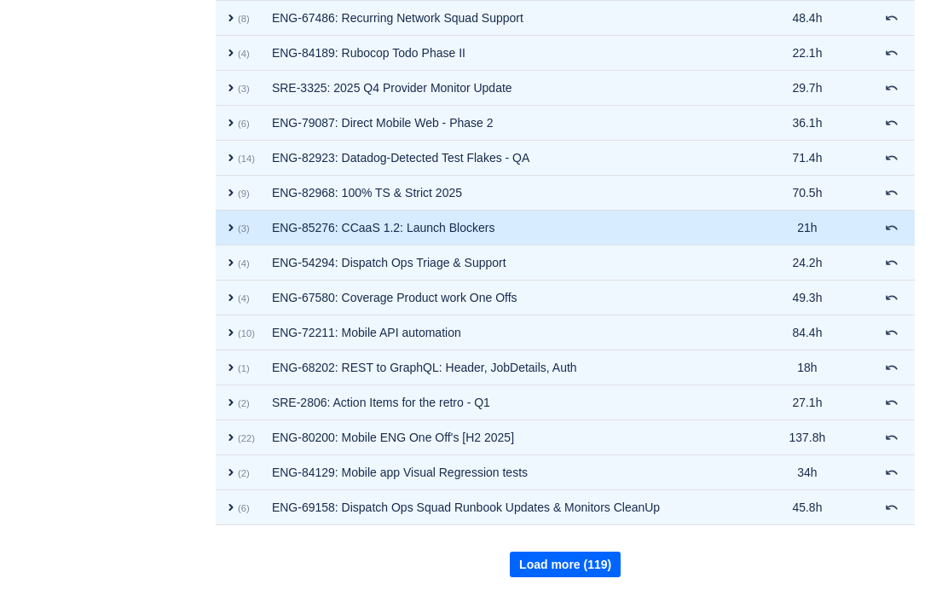
click at [605, 561] on button "Load more (119)" at bounding box center [565, 565] width 111 height 26
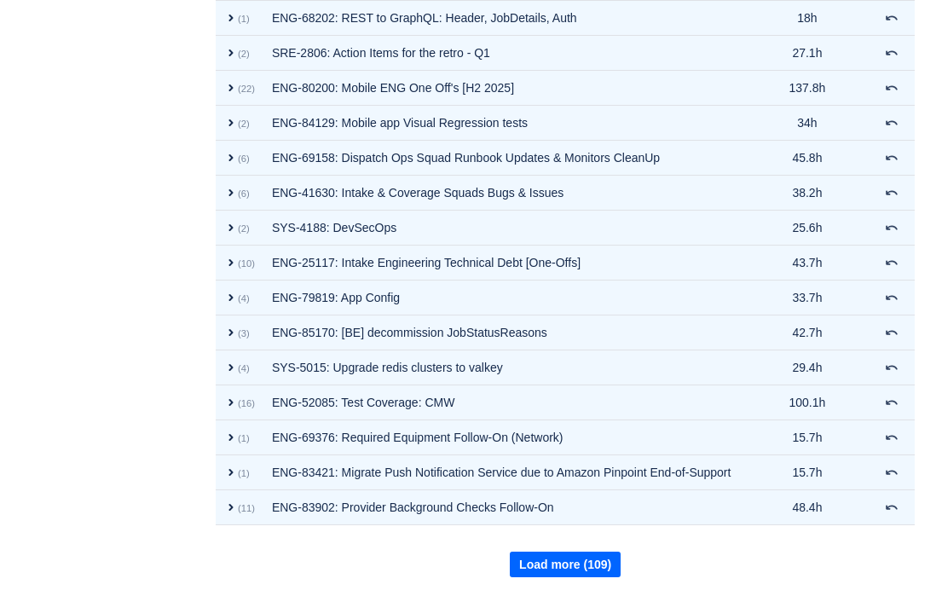
click at [605, 561] on button "Load more (109)" at bounding box center [565, 565] width 111 height 26
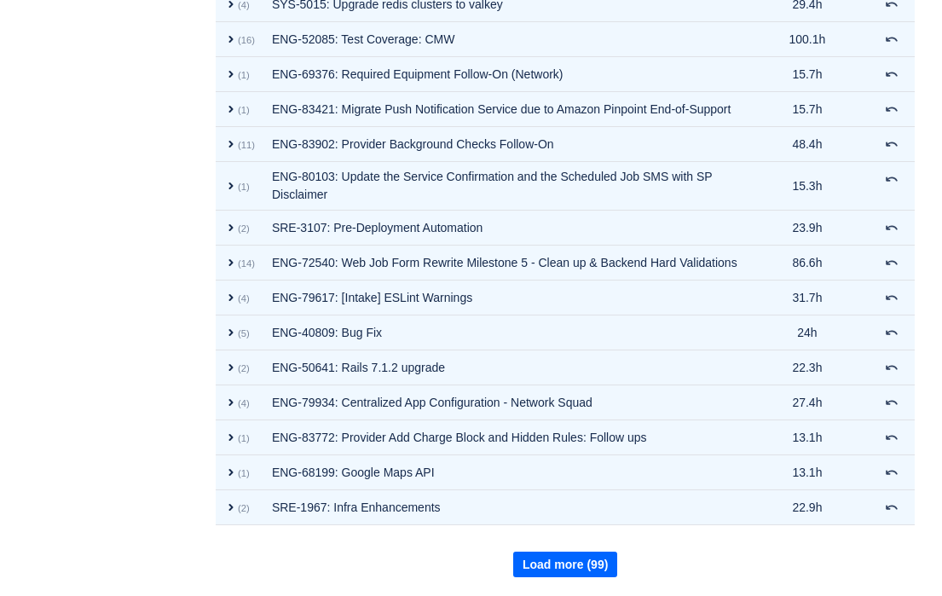
click at [605, 561] on button "Load more (99)" at bounding box center [565, 565] width 104 height 26
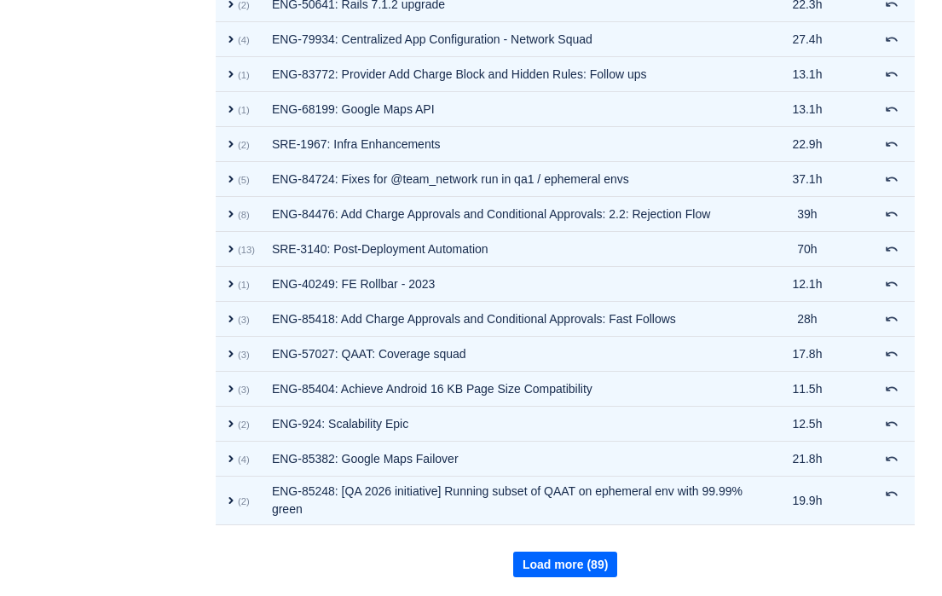
click at [606, 561] on button "Load more (89)" at bounding box center [565, 565] width 104 height 26
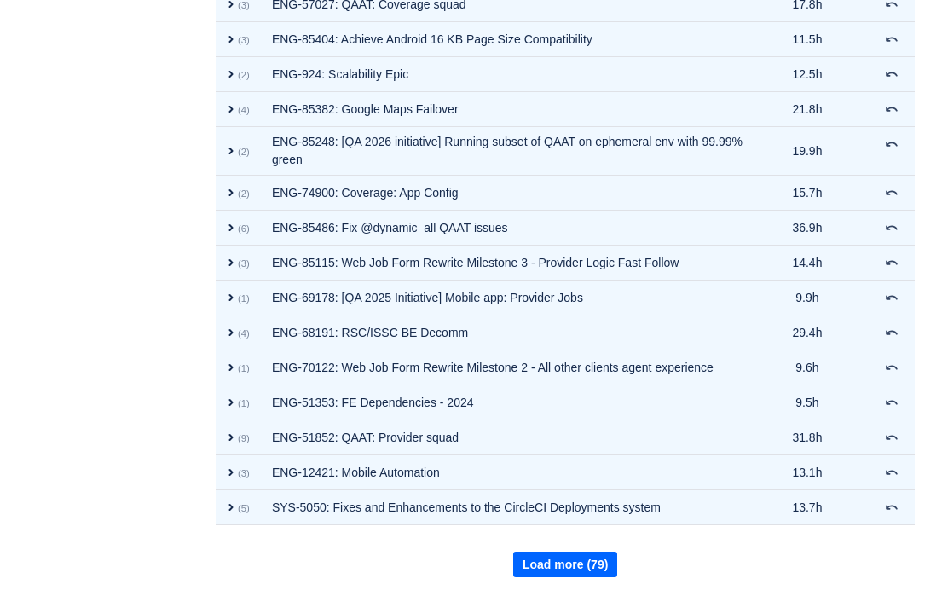
click at [606, 561] on button "Load more (79)" at bounding box center [565, 565] width 104 height 26
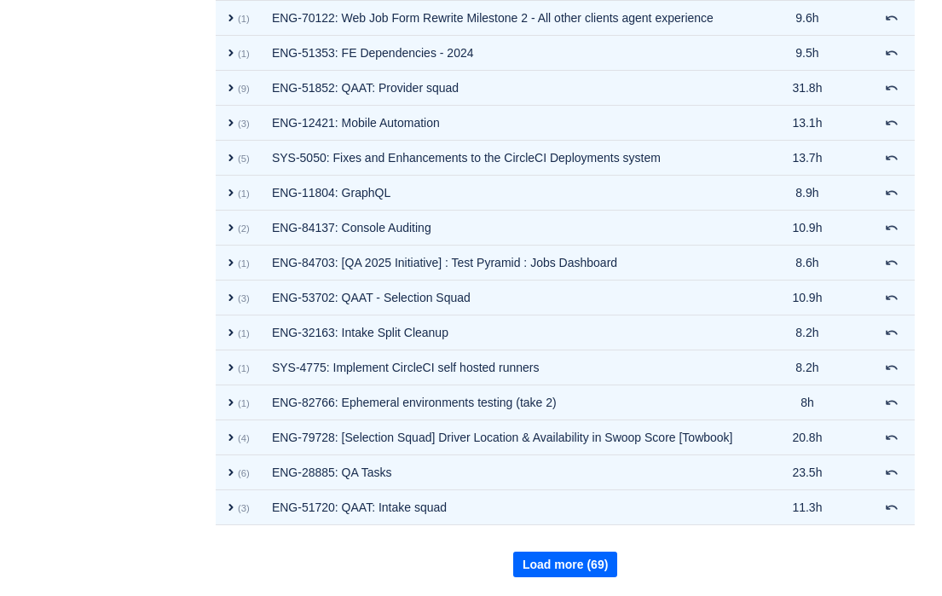
click at [606, 561] on button "Load more (69)" at bounding box center [565, 565] width 104 height 26
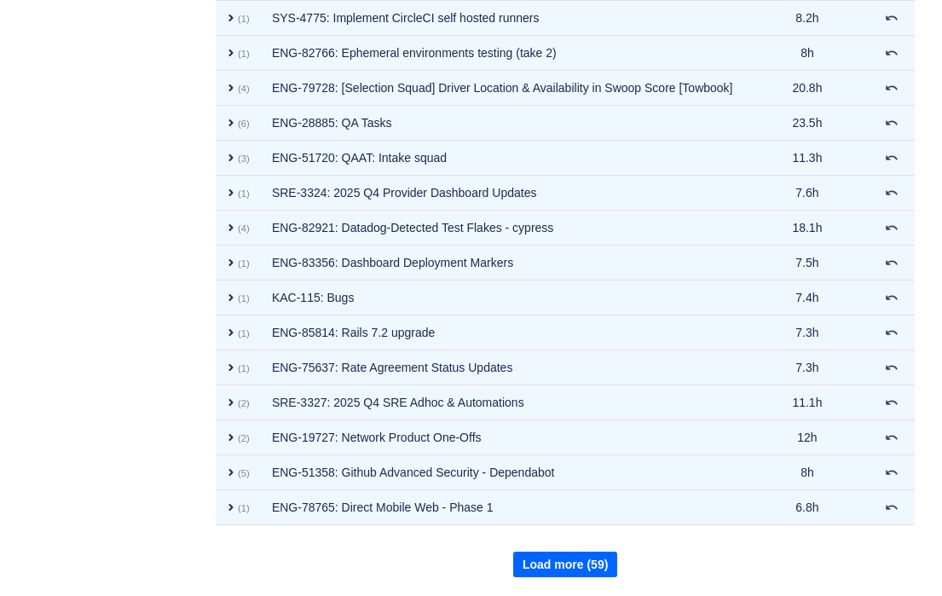
click at [606, 561] on button "Load more (59)" at bounding box center [565, 565] width 104 height 26
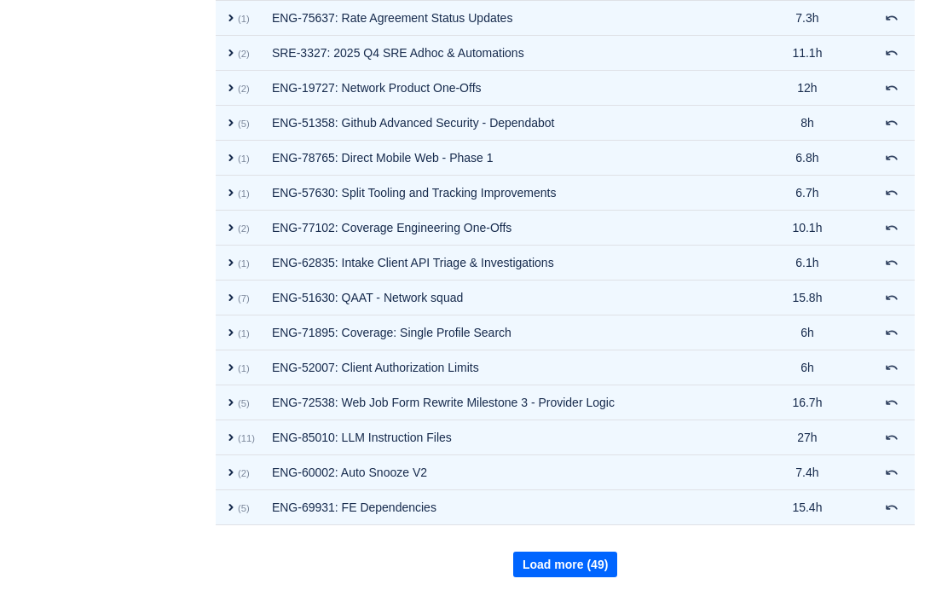
click at [606, 561] on button "Load more (49)" at bounding box center [565, 565] width 104 height 26
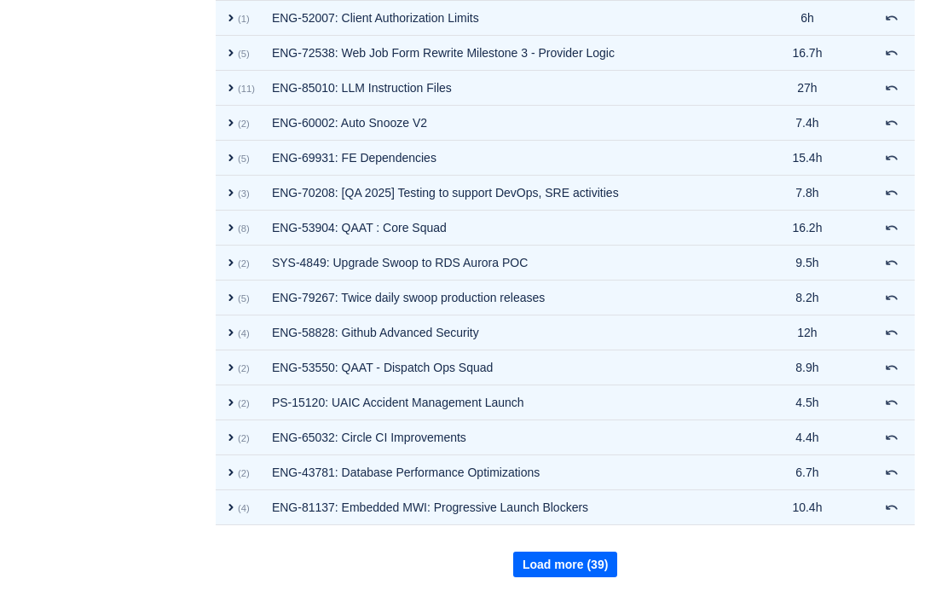
click at [606, 561] on button "Load more (39)" at bounding box center [565, 565] width 104 height 26
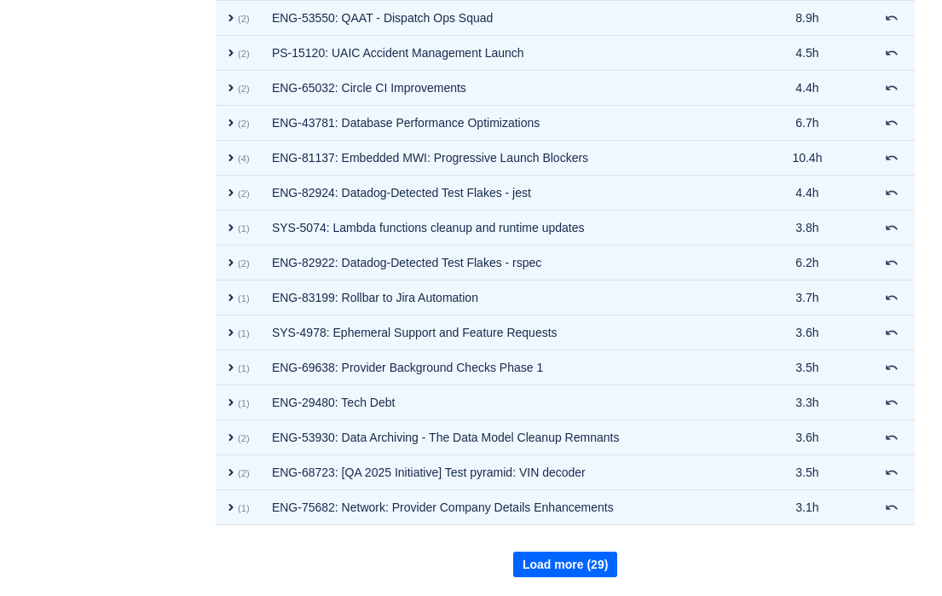
click at [606, 561] on button "Load more (29)" at bounding box center [565, 565] width 104 height 26
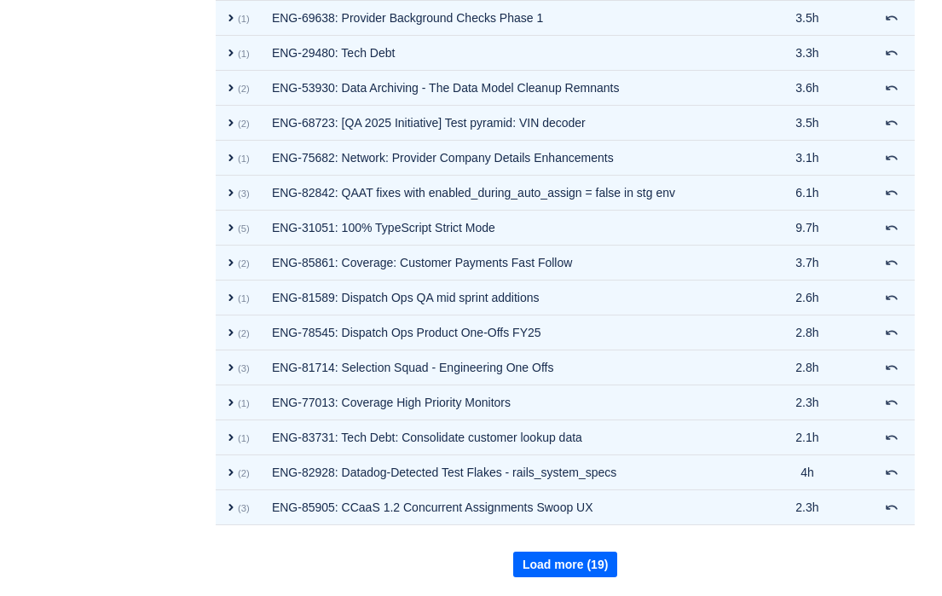
click at [606, 561] on button "Load more (19)" at bounding box center [565, 565] width 104 height 26
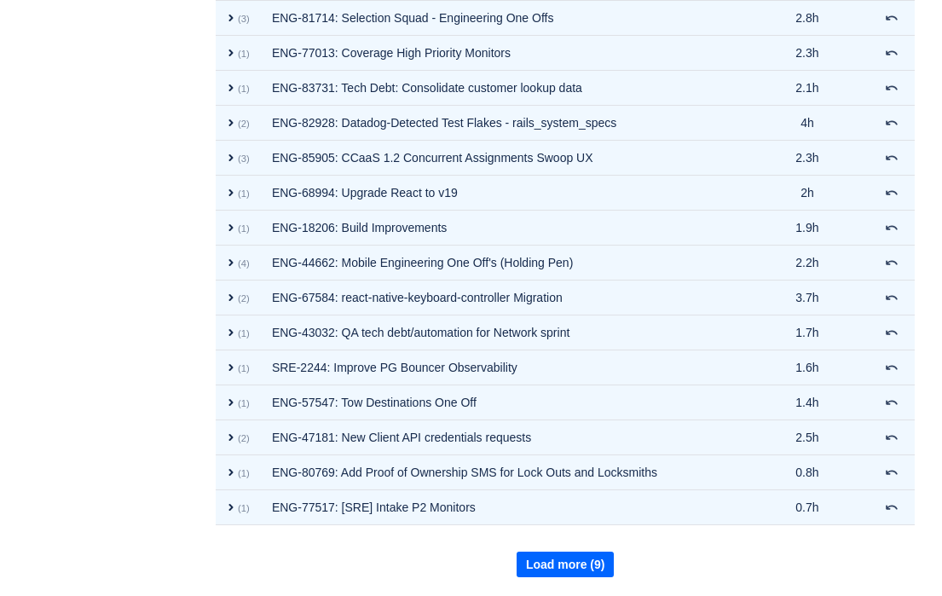
click at [606, 561] on button "Load more (9)" at bounding box center [566, 565] width 98 height 26
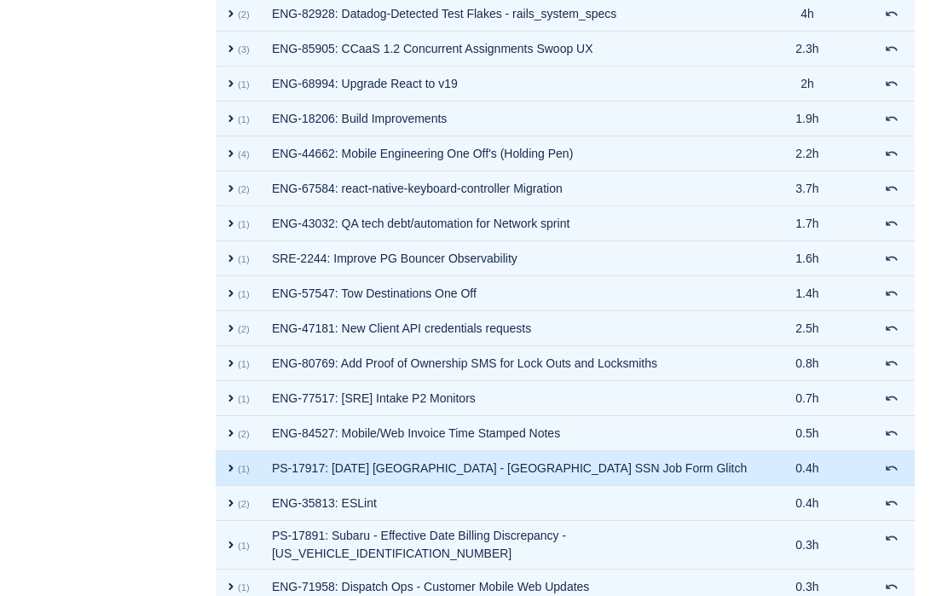
scroll to position [7484, 0]
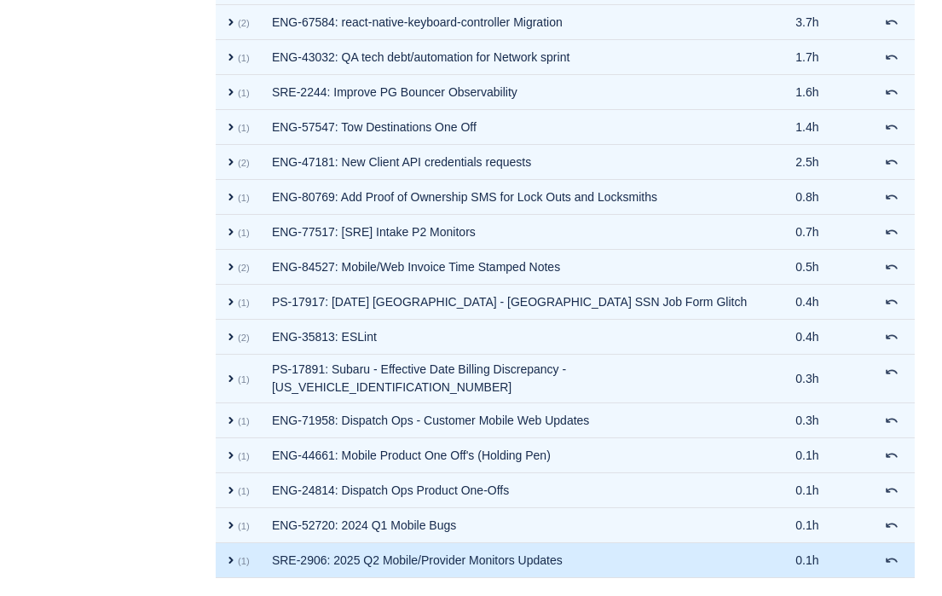
click at [607, 561] on td "SRE-2906: 2025 Q2 Mobile/Provider Monitors Updates" at bounding box center [513, 560] width 500 height 35
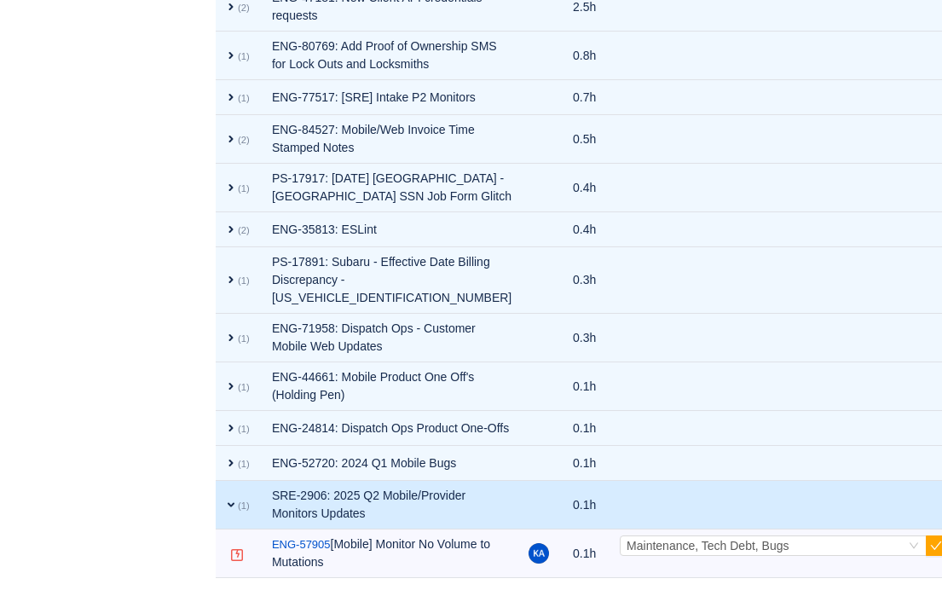
scroll to position [11871, 0]
click at [238, 498] on span "expand" at bounding box center [231, 505] width 14 height 14
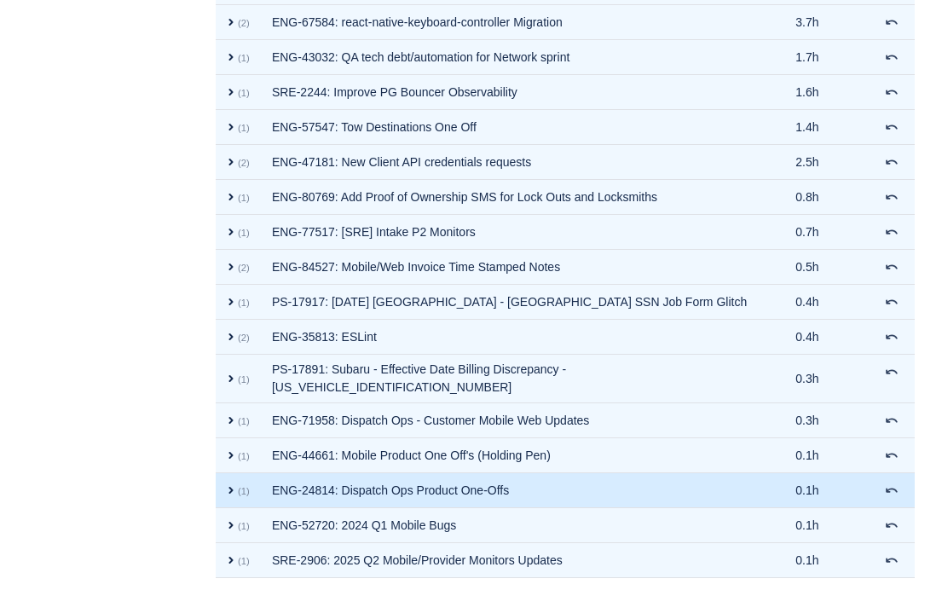
scroll to position [137, 0]
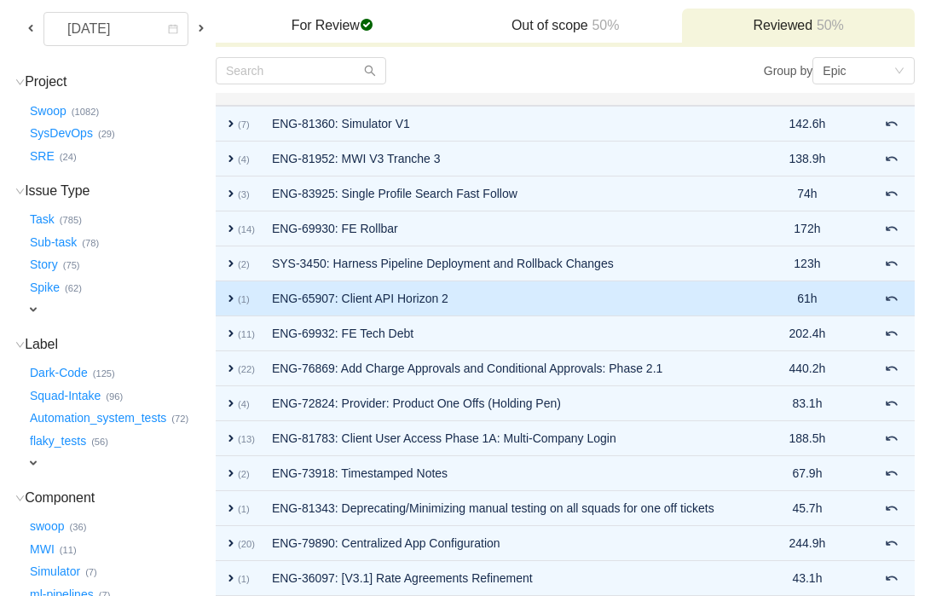
click at [238, 297] on span "expand" at bounding box center [231, 299] width 14 height 14
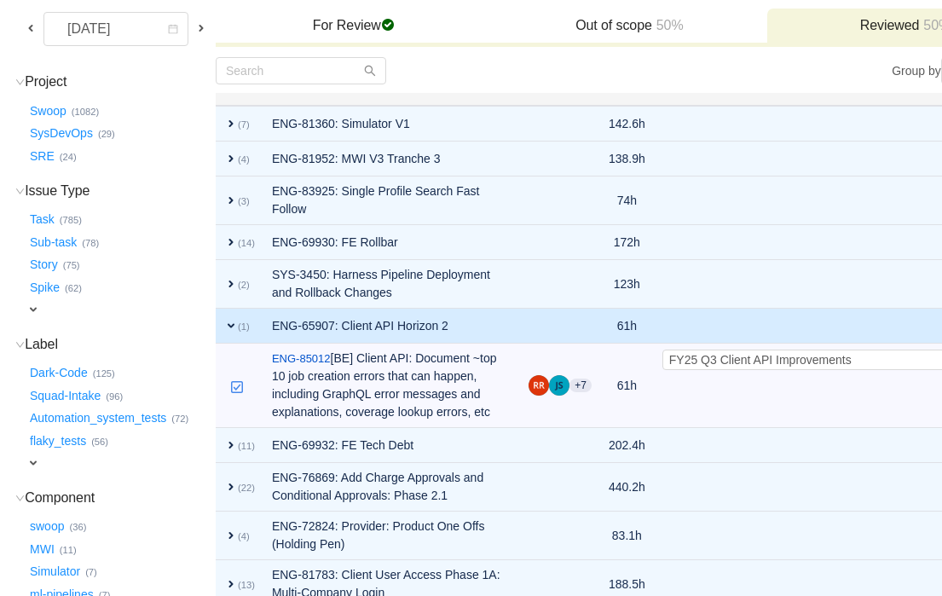
scroll to position [196, 0]
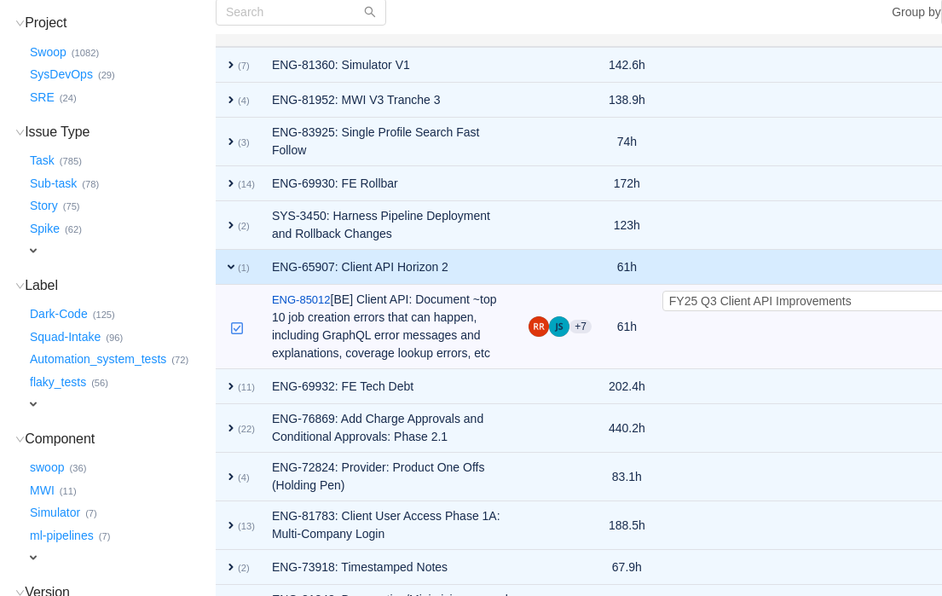
click at [238, 274] on span "expand" at bounding box center [231, 267] width 14 height 14
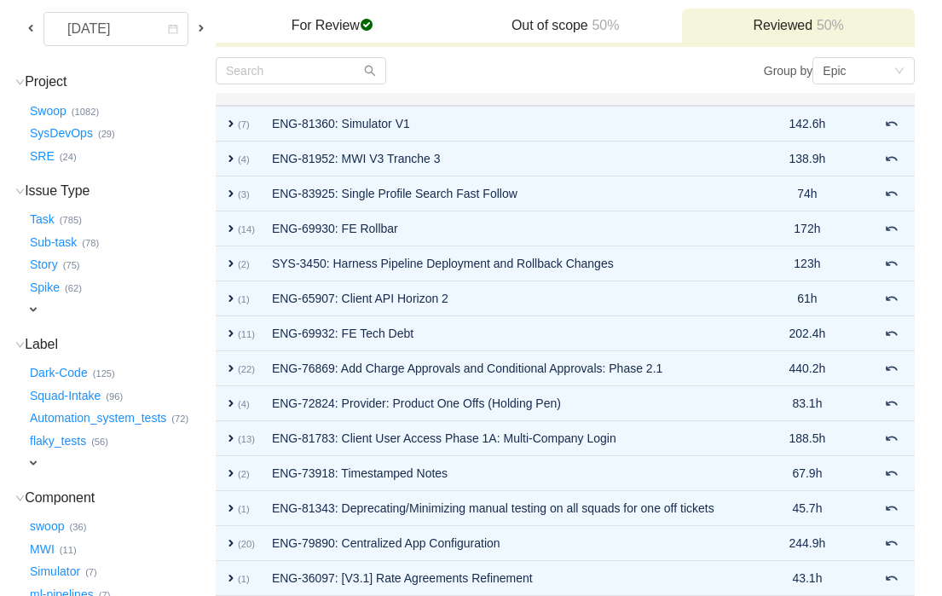
scroll to position [535, 0]
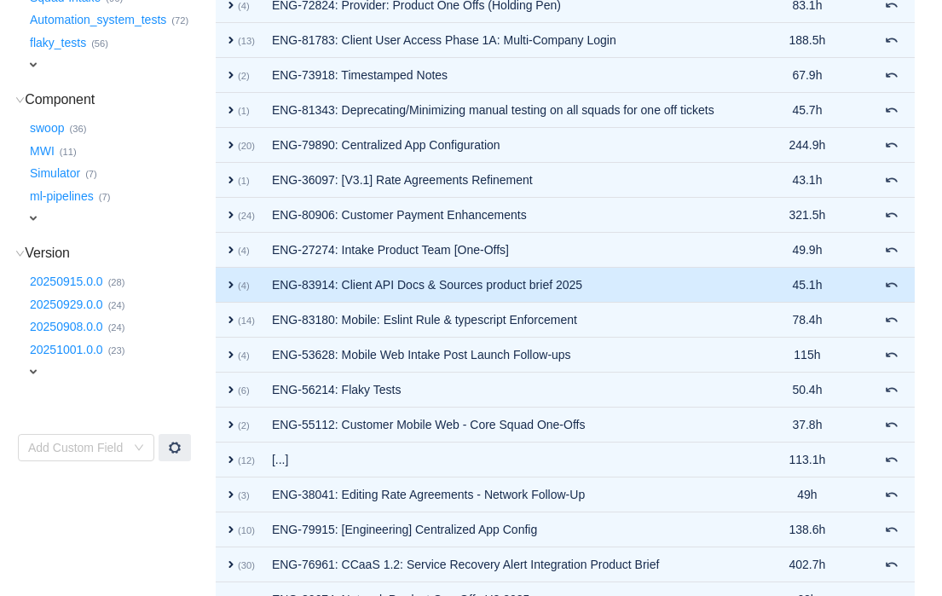
click at [238, 292] on span "expand" at bounding box center [231, 285] width 14 height 14
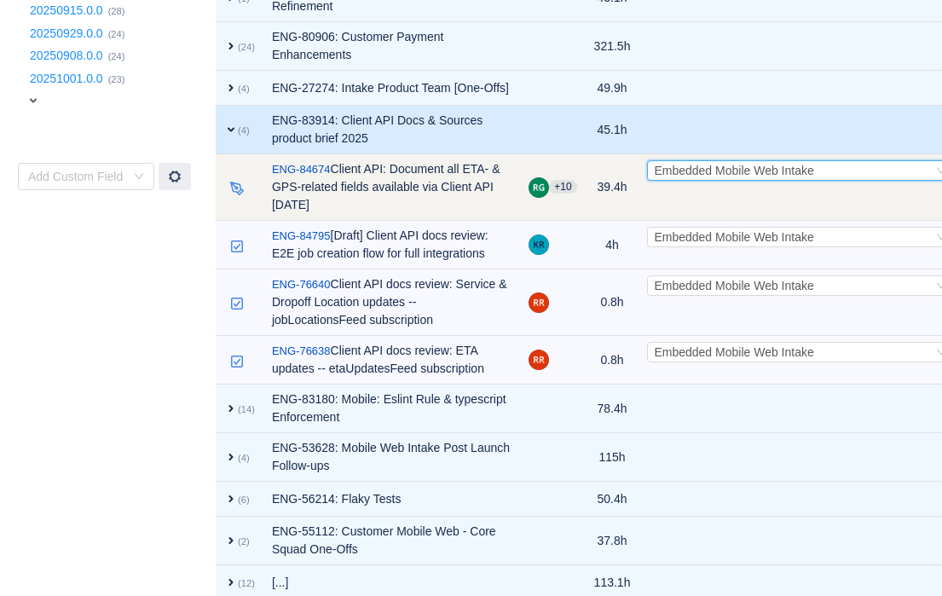
click at [793, 180] on div "Select Embedded Mobile Web Intake" at bounding box center [793, 170] width 279 height 19
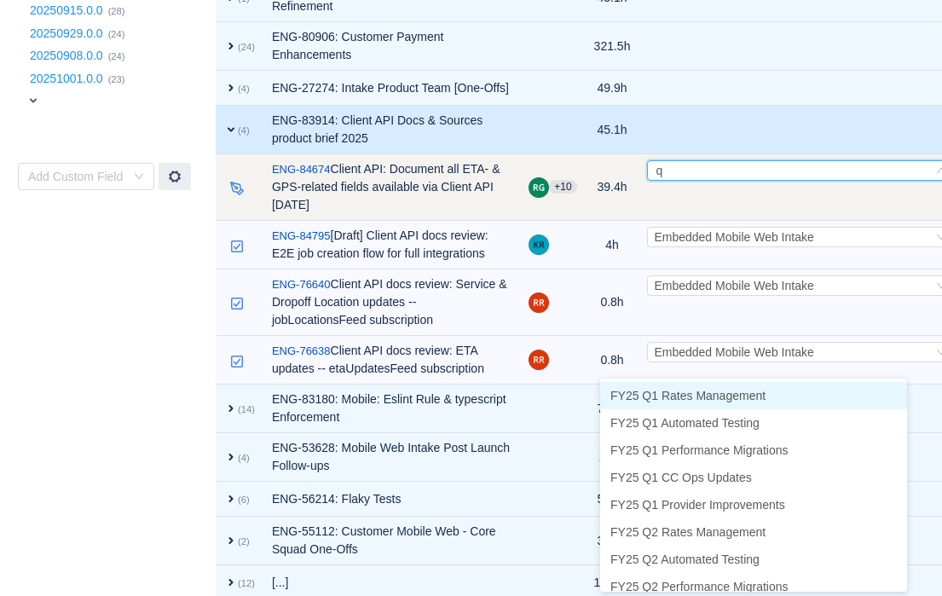
scroll to position [43, 0]
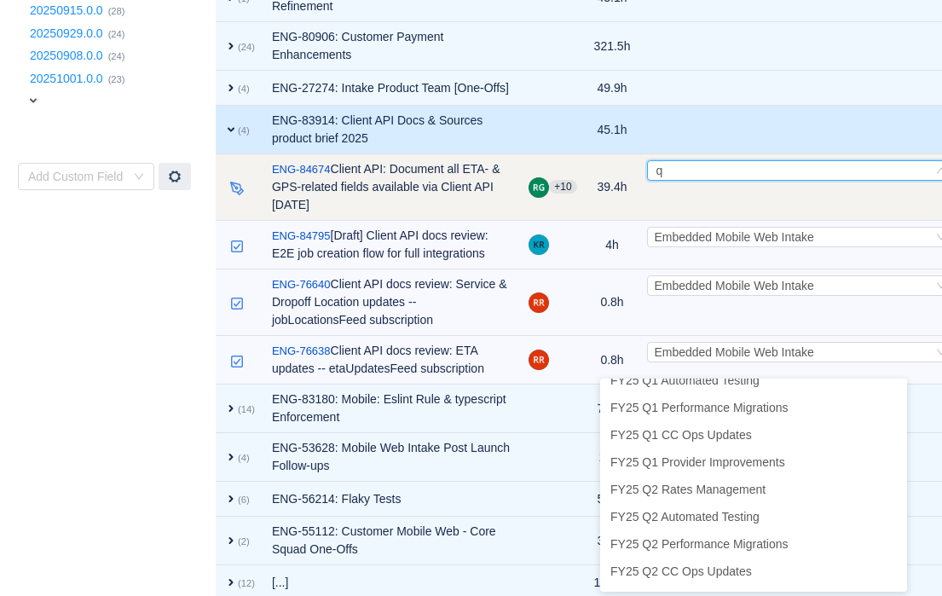
type input "q3"
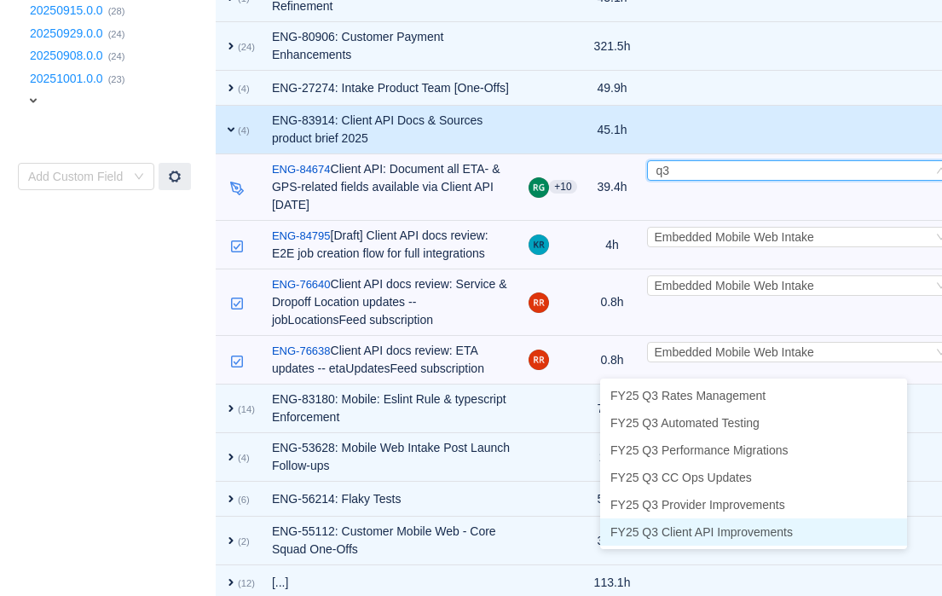
click at [788, 525] on span "FY25 Q3 Client API Improvements" at bounding box center [701, 532] width 182 height 14
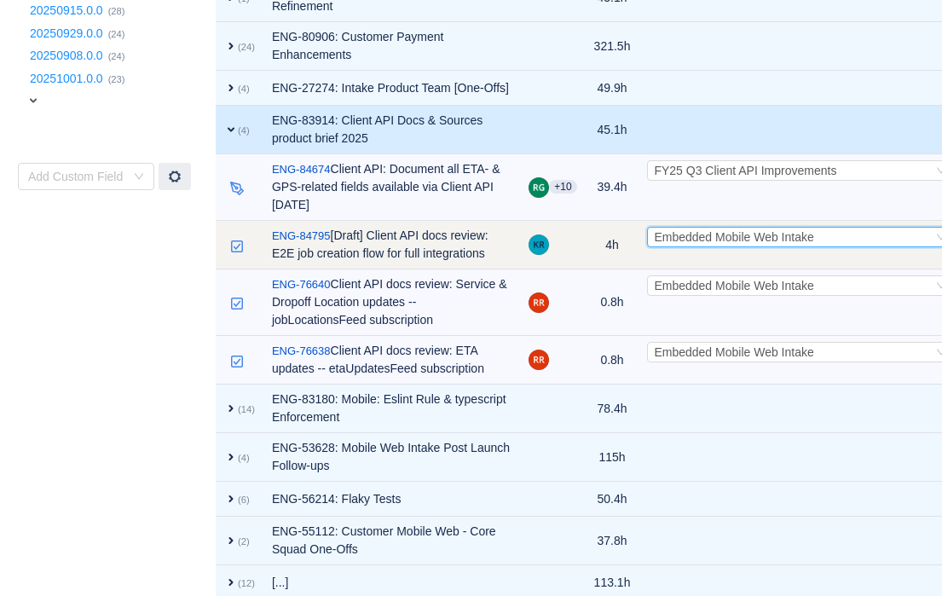
click at [683, 244] on span "Embedded Mobile Web Intake" at bounding box center [733, 237] width 159 height 14
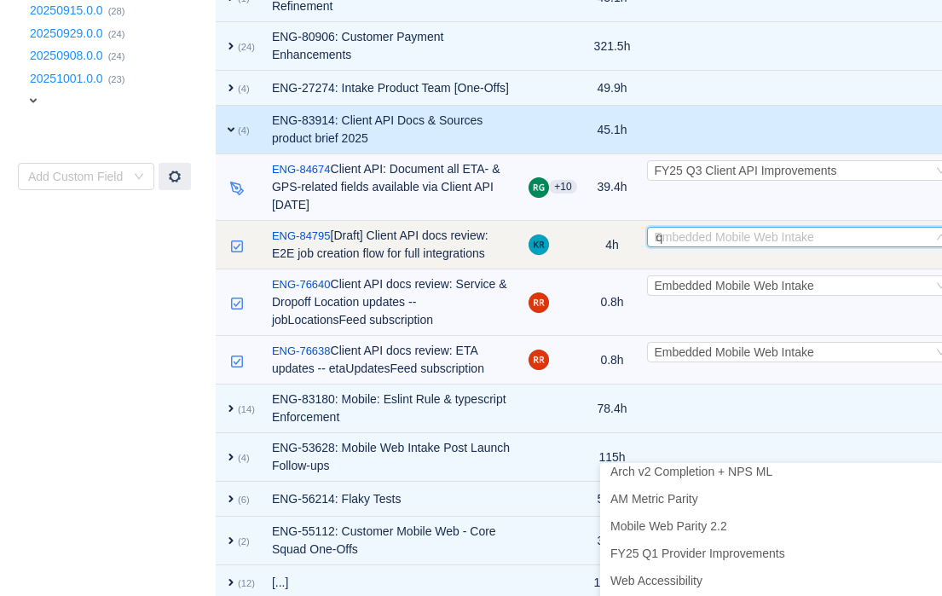
scroll to position [3, 0]
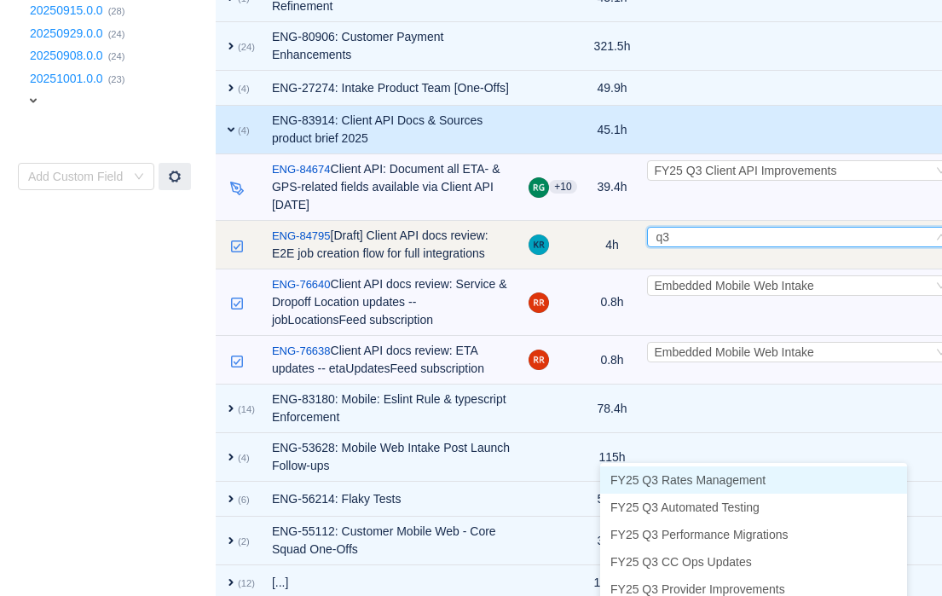
type input "q3 c"
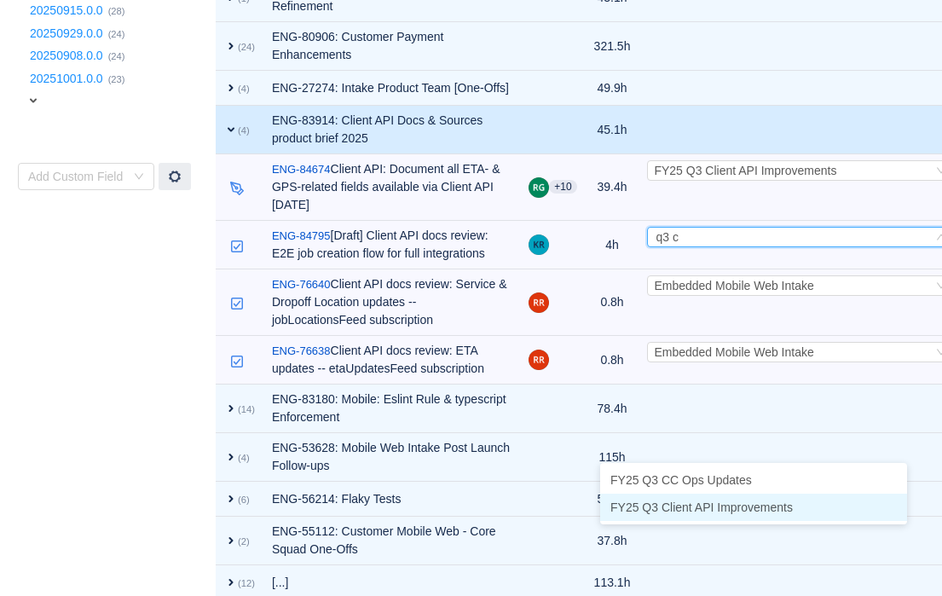
click at [772, 506] on span "FY25 Q3 Client API Improvements" at bounding box center [701, 507] width 182 height 14
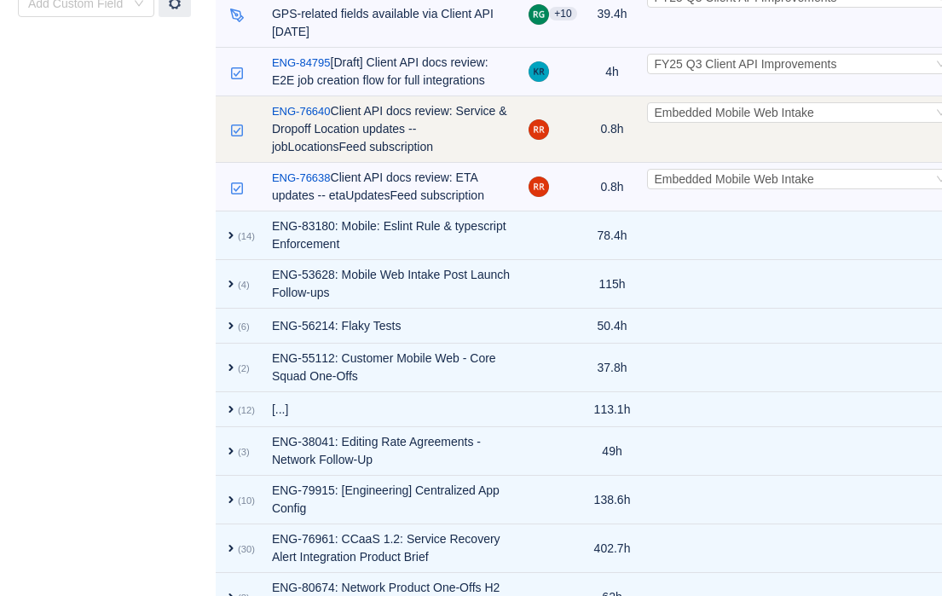
scroll to position [983, 0]
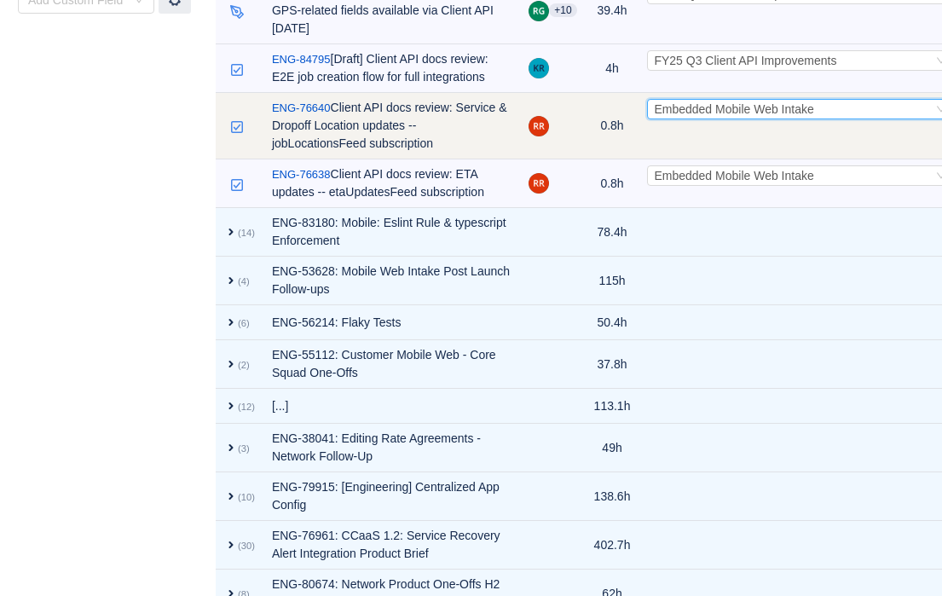
click at [704, 116] on span "Embedded Mobile Web Intake" at bounding box center [733, 109] width 159 height 14
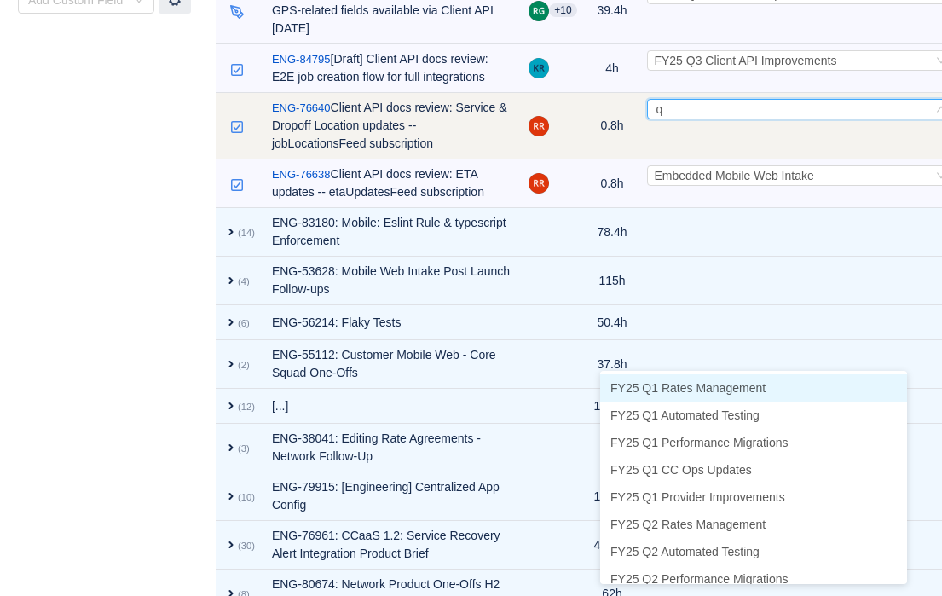
scroll to position [43, 0]
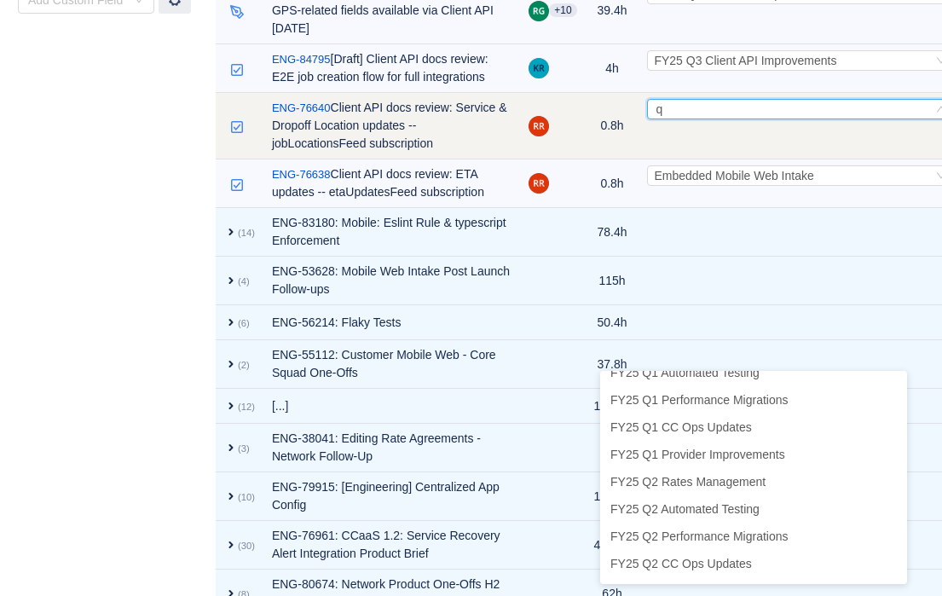
type input "q3"
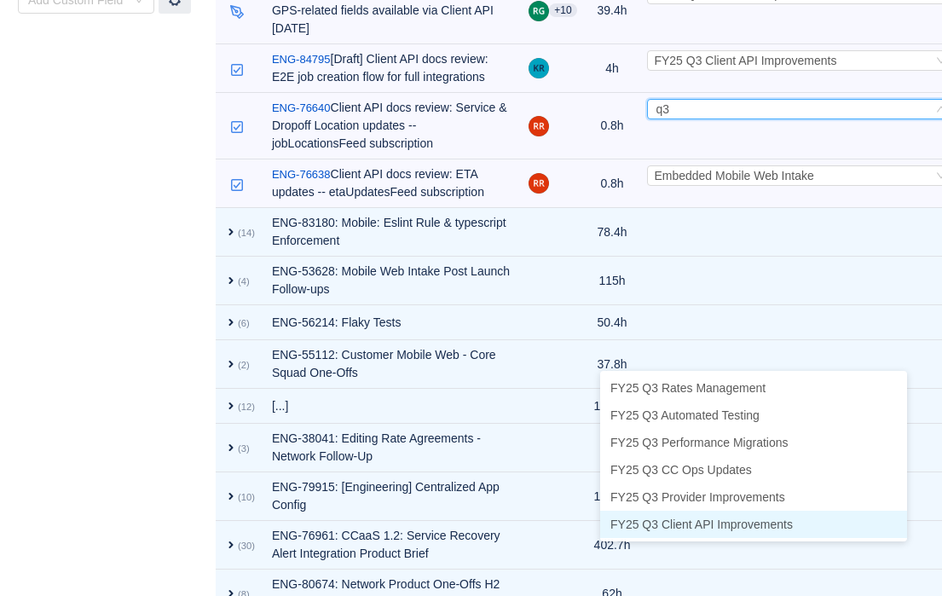
click at [683, 529] on span "FY25 Q3 Client API Improvements" at bounding box center [701, 525] width 182 height 14
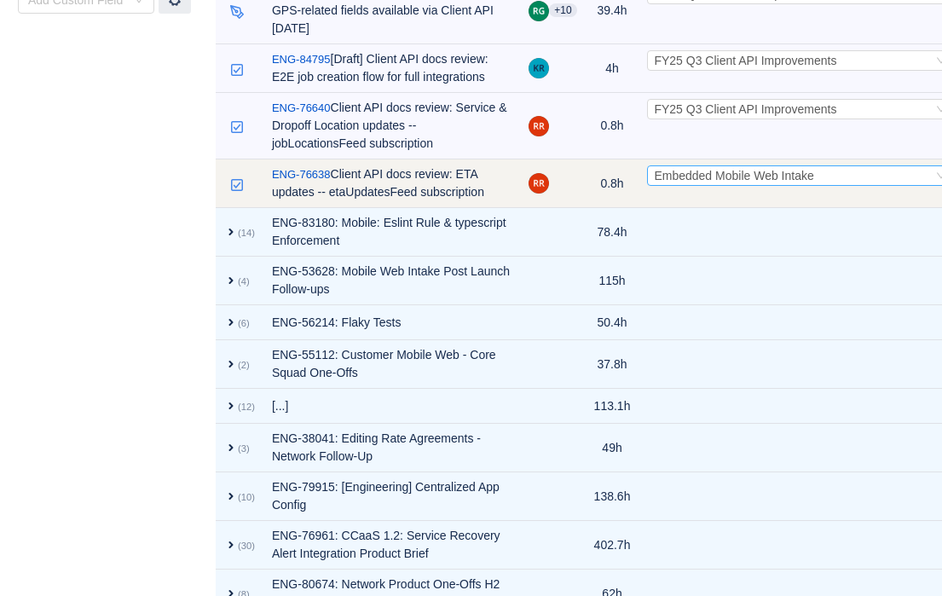
click at [654, 182] on span "Embedded Mobile Web Intake" at bounding box center [733, 176] width 159 height 14
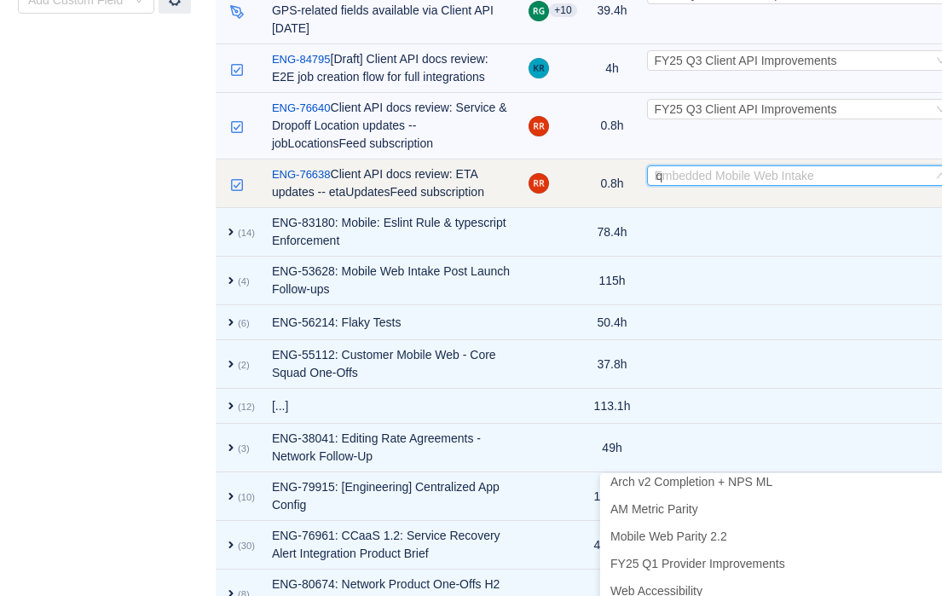
scroll to position [3, 0]
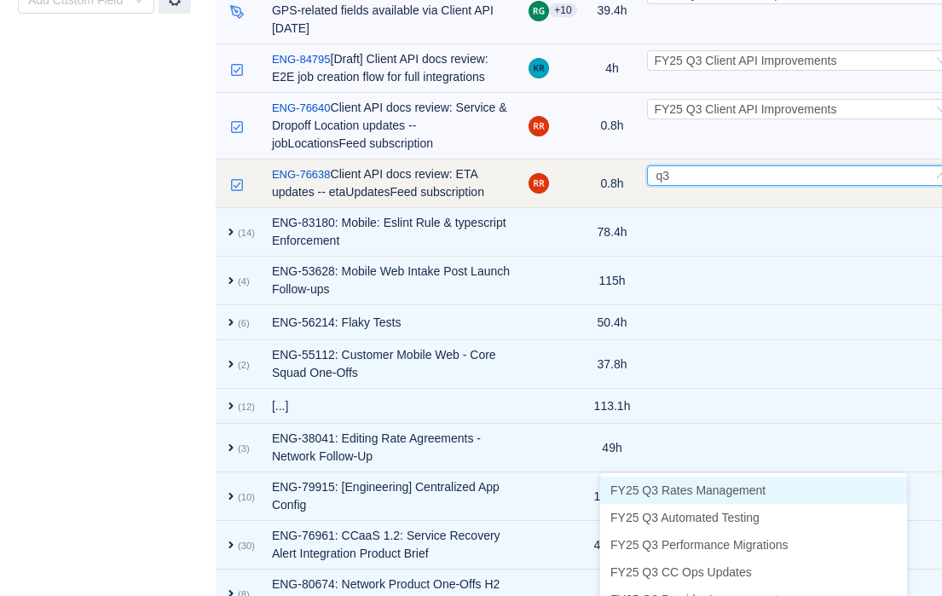
type input "q3 c"
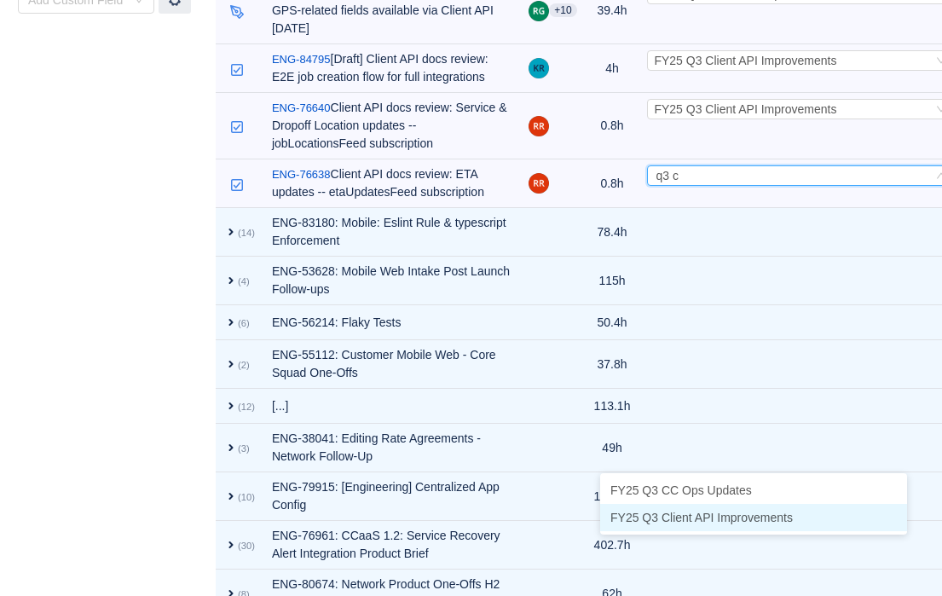
click at [685, 512] on span "FY25 Q3 Client API Improvements" at bounding box center [701, 518] width 182 height 14
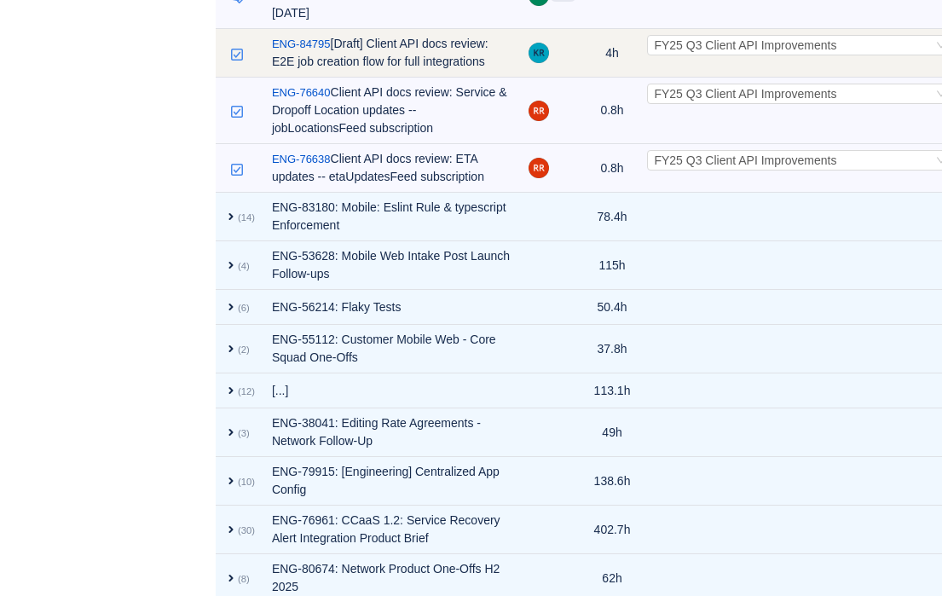
scroll to position [961, 0]
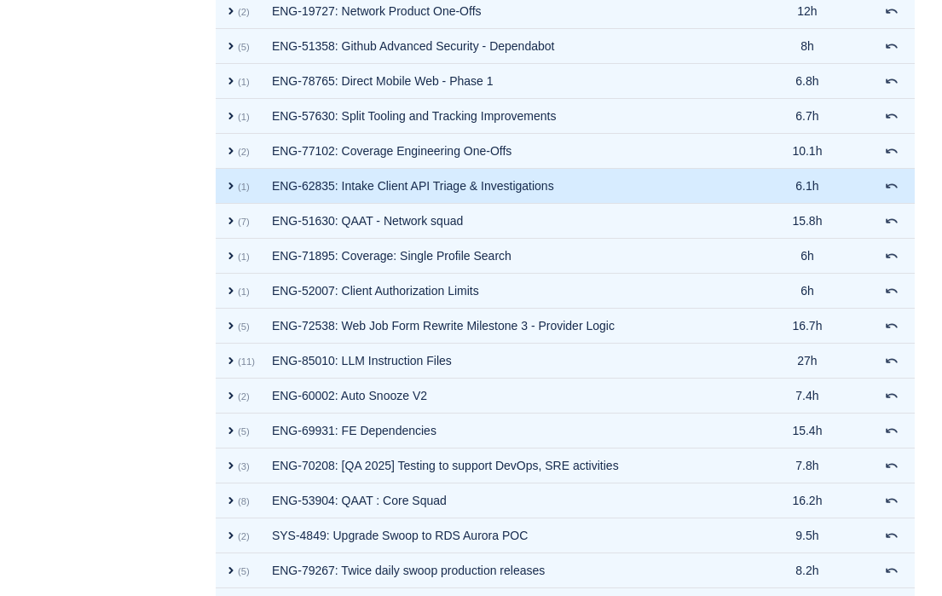
scroll to position [7362, 0]
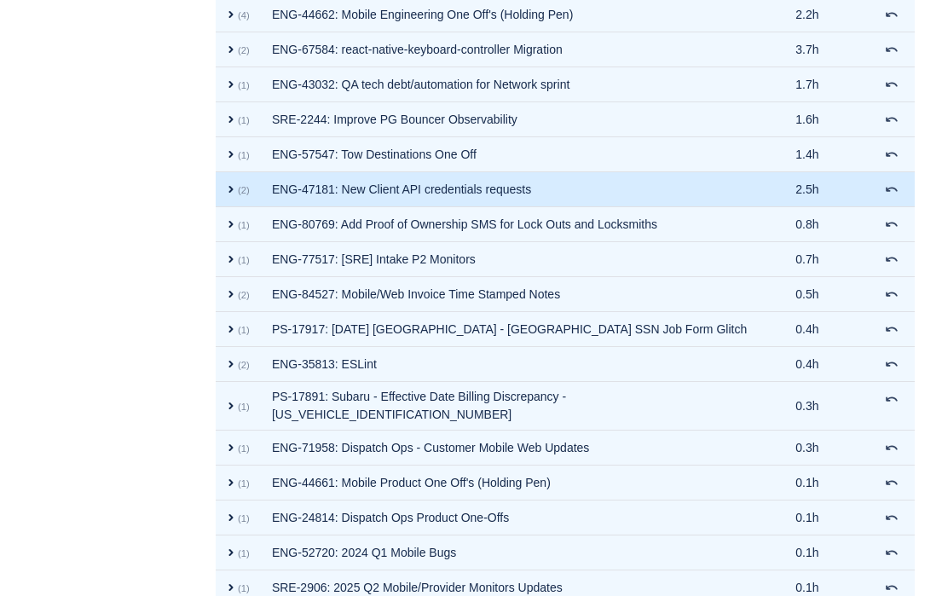
click at [238, 196] on span "expand" at bounding box center [231, 189] width 14 height 14
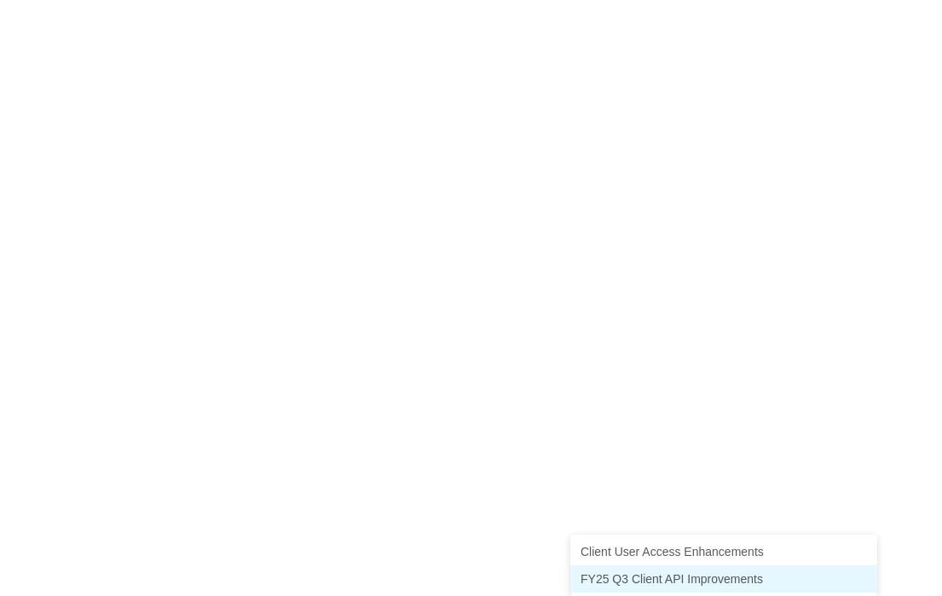
click at [636, 572] on span "FY25 Q3 Client API Improvements" at bounding box center [672, 579] width 182 height 14
type input "clie"
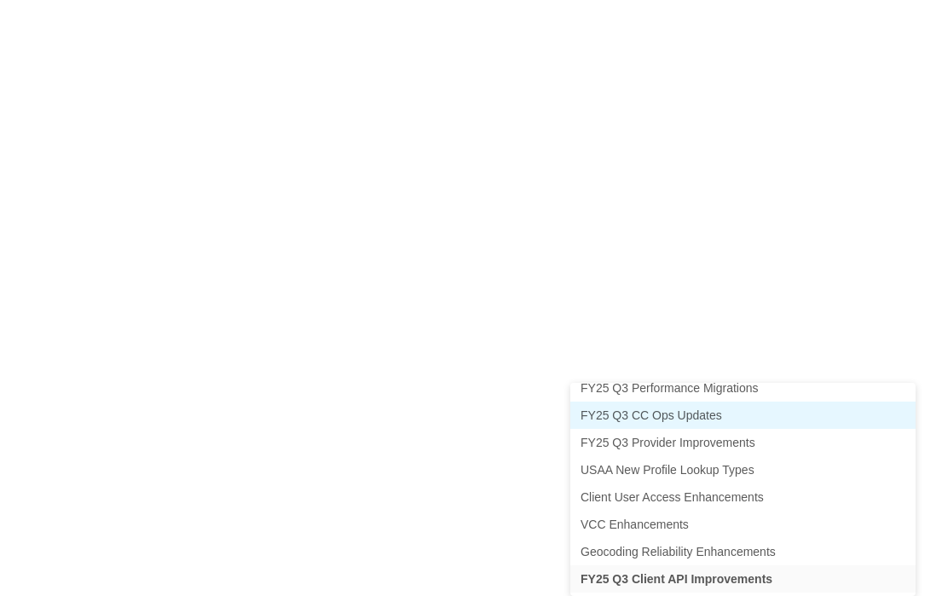
scroll to position [849, 0]
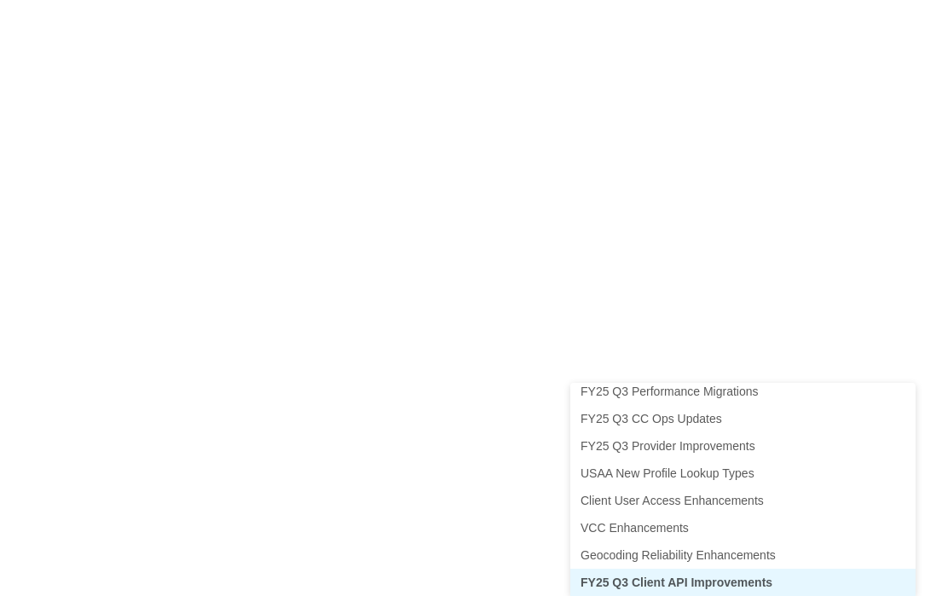
scroll to position [3, 0]
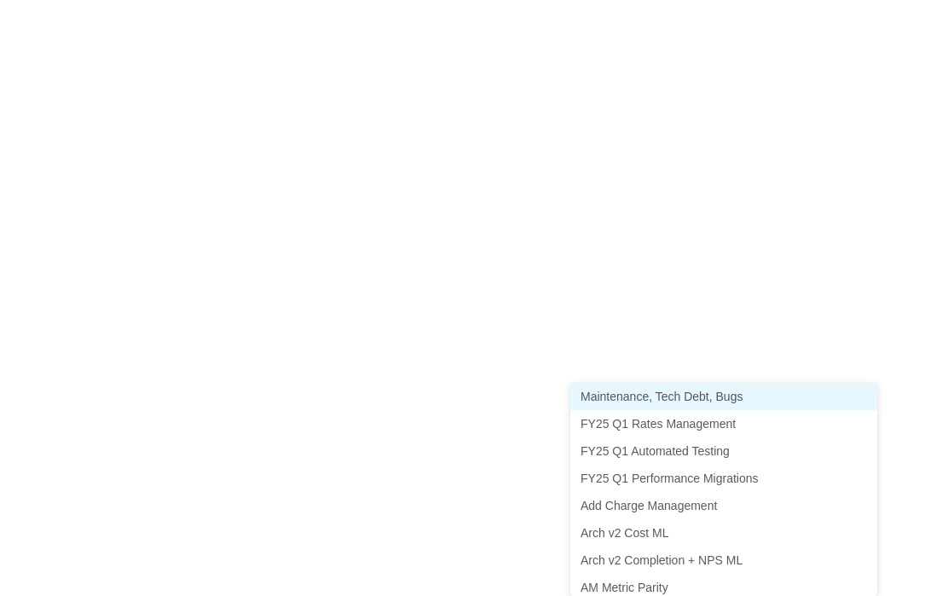
type input "mai"
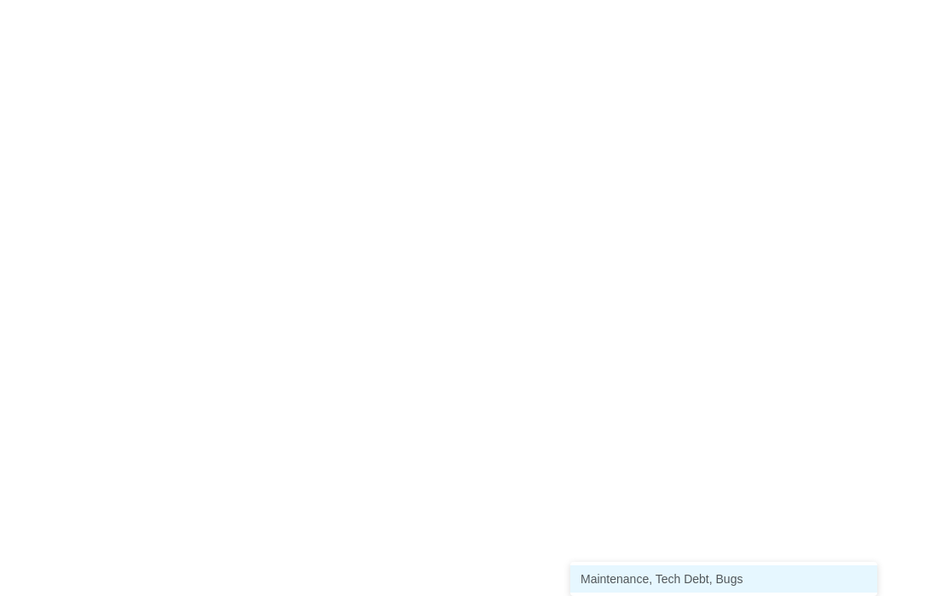
click at [650, 572] on span "Maintenance, Tech Debt, Bugs" at bounding box center [662, 579] width 162 height 14
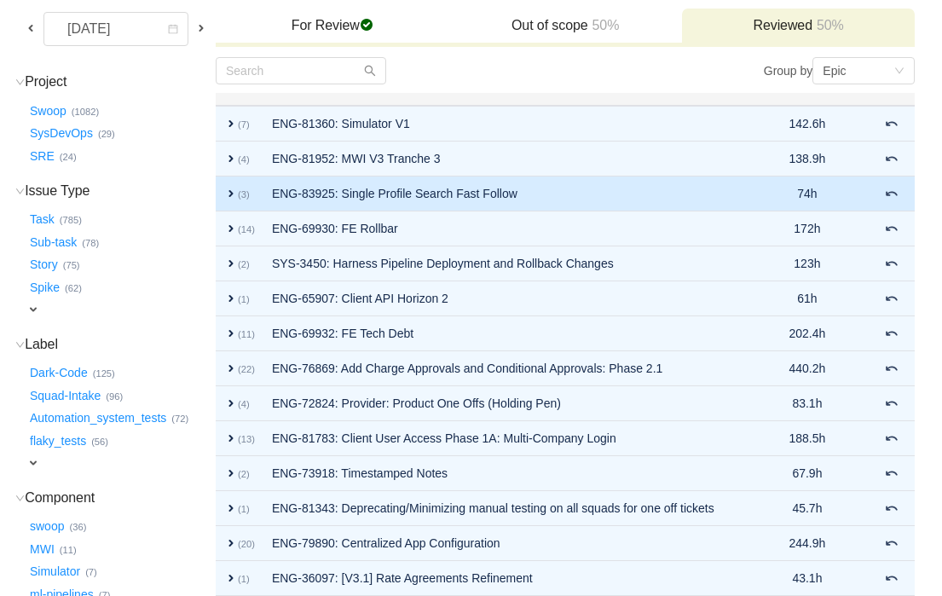
scroll to position [0, 0]
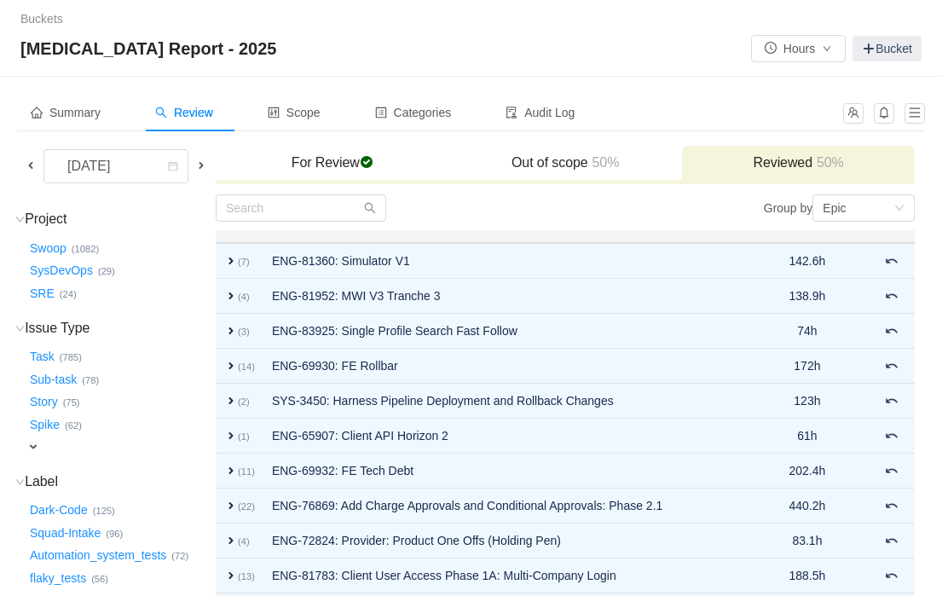
click at [355, 166] on h3 "For Review checked" at bounding box center [332, 162] width 216 height 17
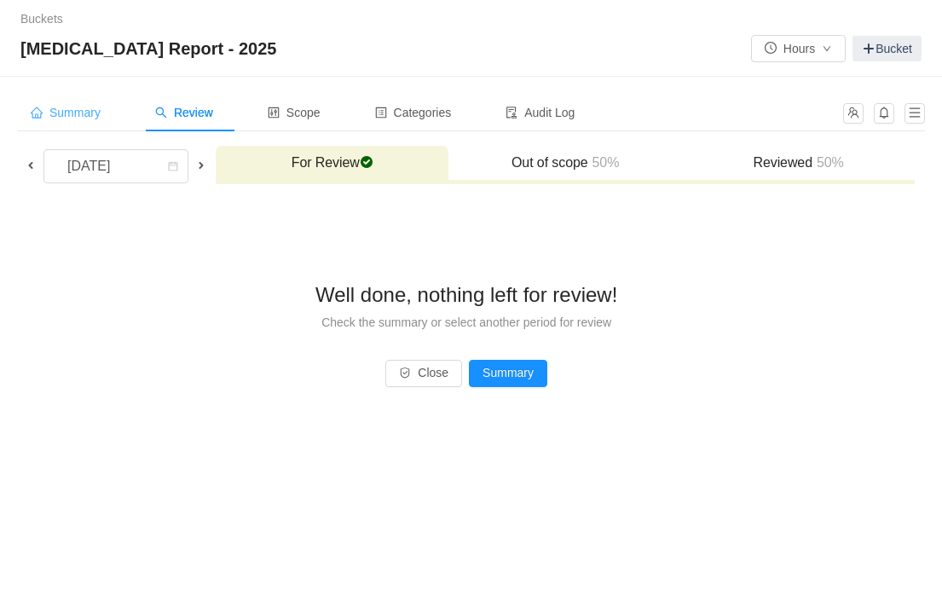
click at [72, 110] on span "Summary" at bounding box center [66, 113] width 70 height 14
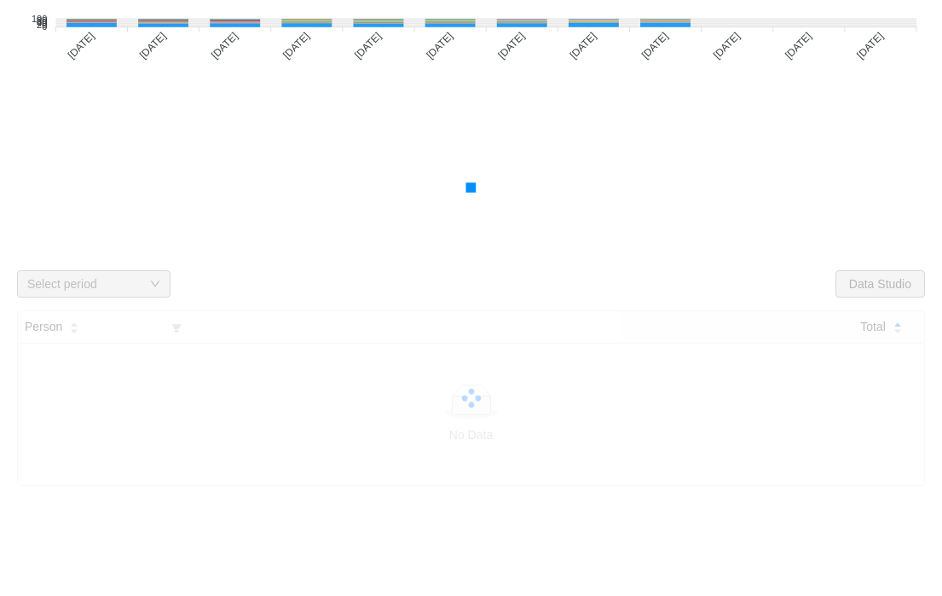
scroll to position [153, 0]
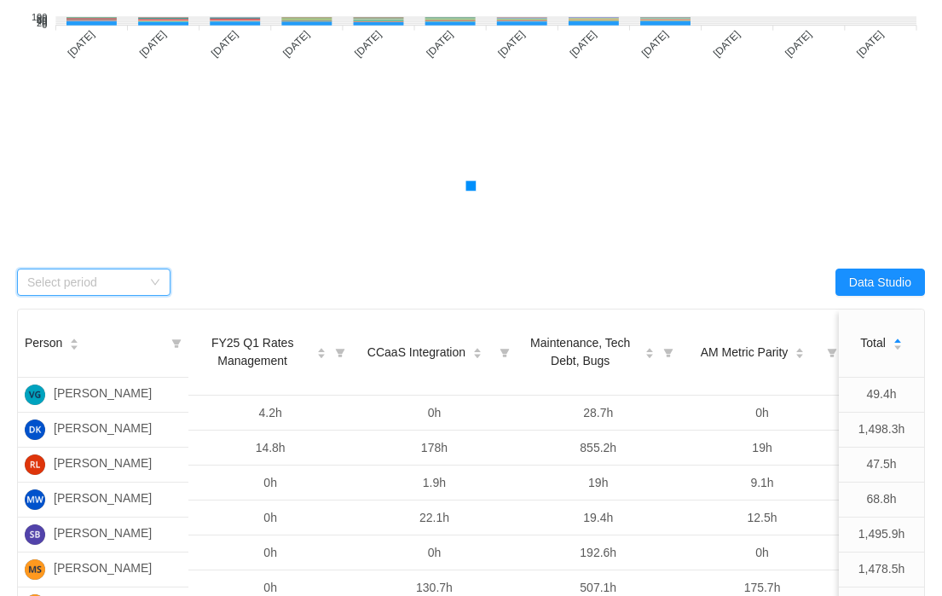
click at [151, 286] on icon "icon: down" at bounding box center [155, 282] width 10 height 10
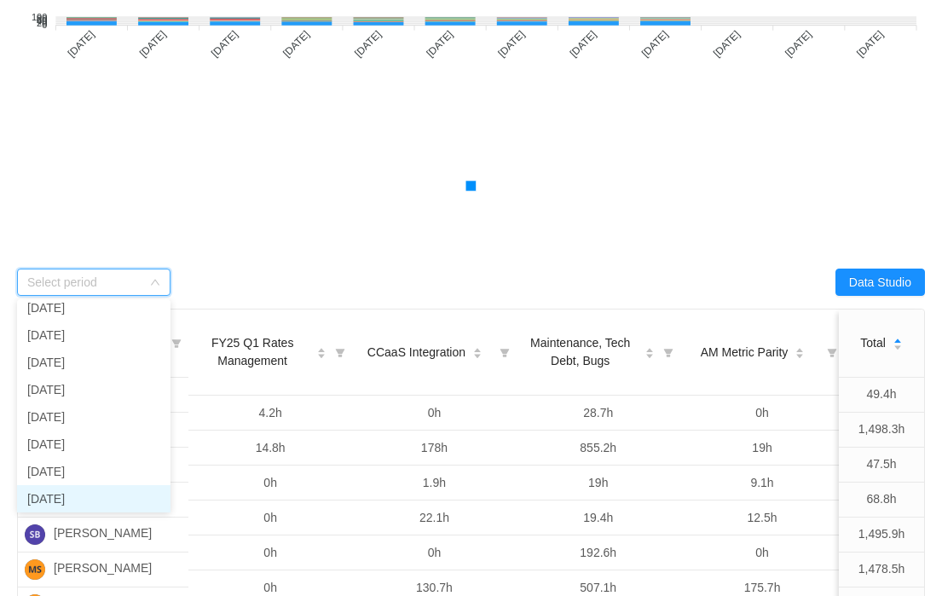
scroll to position [39, 0]
click at [126, 494] on li "[DATE]" at bounding box center [93, 495] width 153 height 27
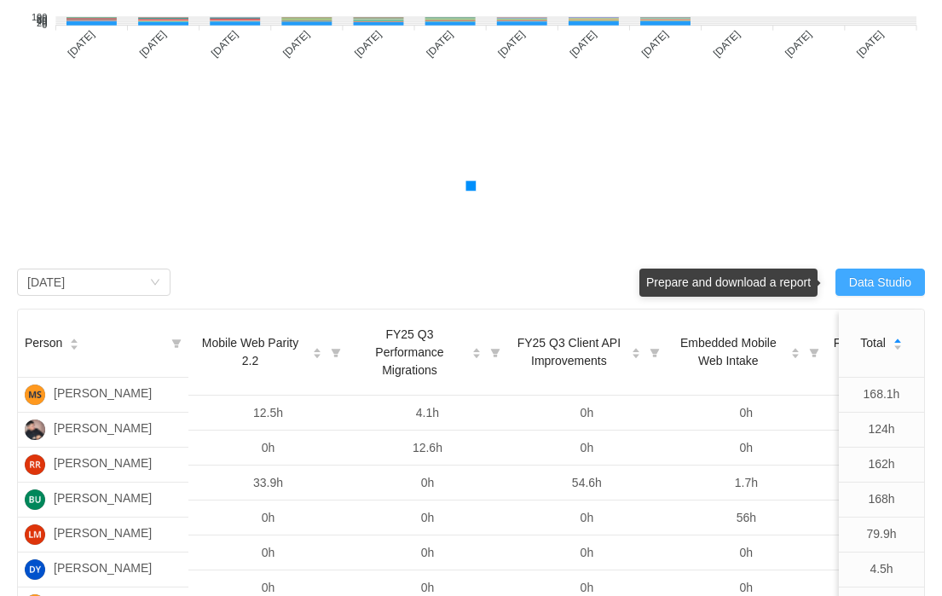
click at [883, 280] on button "Data Studio" at bounding box center [881, 282] width 90 height 27
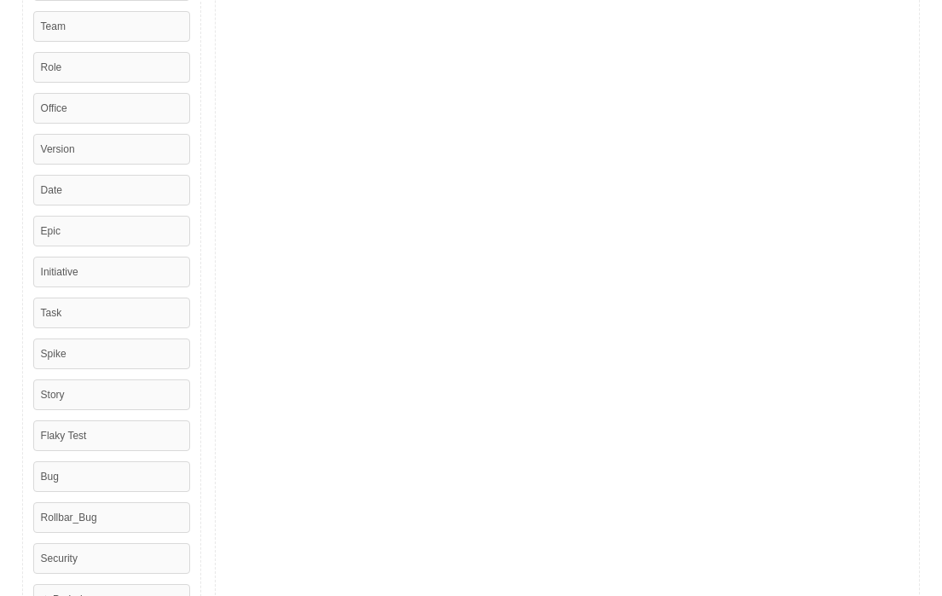
scroll to position [0, 0]
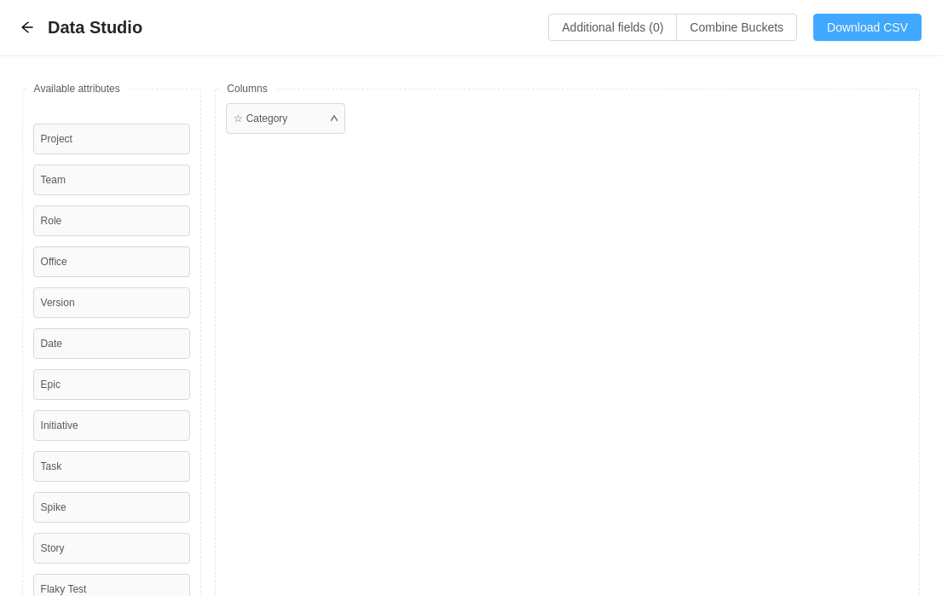
click at [873, 24] on button "Download CSV" at bounding box center [867, 27] width 108 height 27
